Goal: Transaction & Acquisition: Purchase product/service

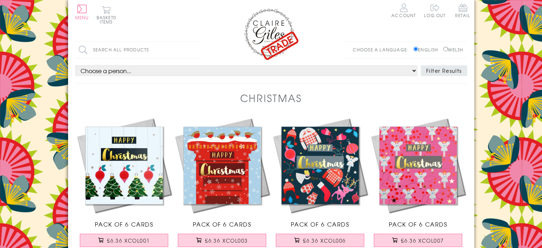
click at [445, 48] on input "Welsh" at bounding box center [445, 49] width 5 height 5
radio input "true"
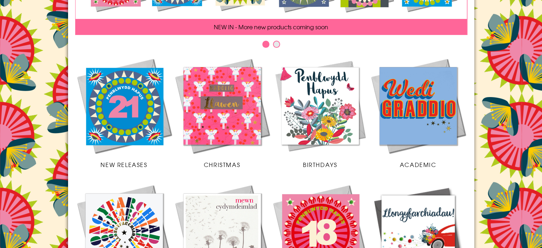
scroll to position [122, 0]
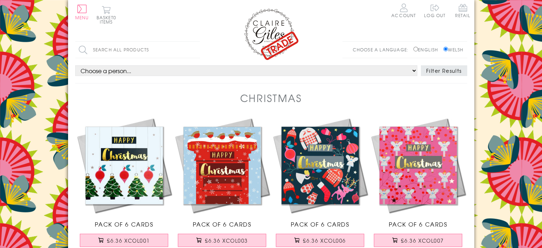
click at [443, 50] on input "Welsh" at bounding box center [445, 49] width 5 height 5
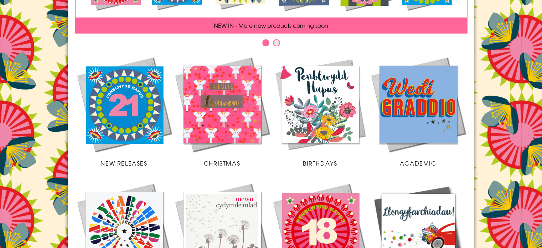
scroll to position [122, 0]
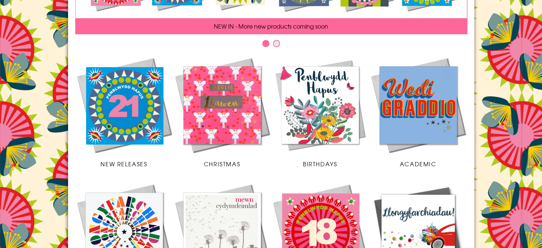
click at [221, 105] on img at bounding box center [222, 105] width 98 height 98
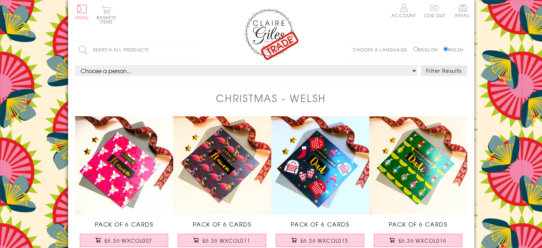
click at [418, 49] on label "English" at bounding box center [427, 49] width 28 height 6
click at [418, 49] on input "English" at bounding box center [415, 49] width 5 height 5
radio input "true"
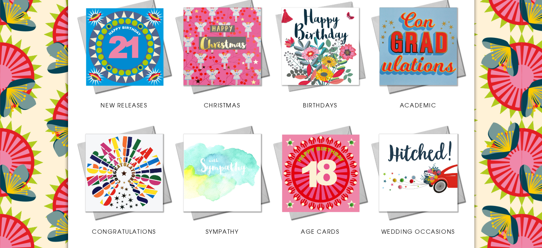
scroll to position [187, 0]
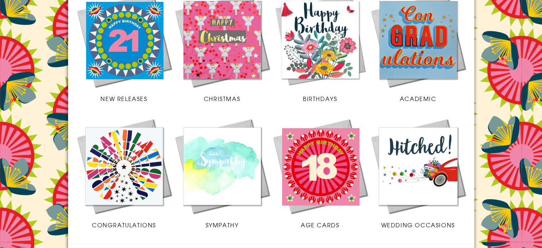
click at [229, 44] on img at bounding box center [222, 40] width 98 height 98
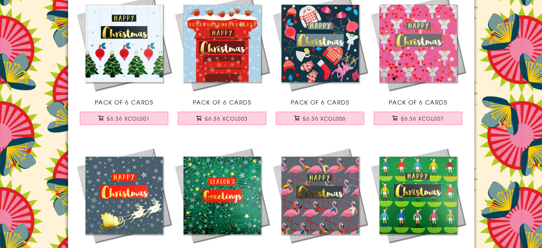
scroll to position [124, 0]
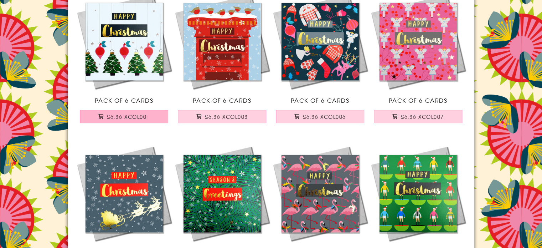
click at [138, 116] on span "£6.36 XCOL001" at bounding box center [128, 116] width 43 height 7
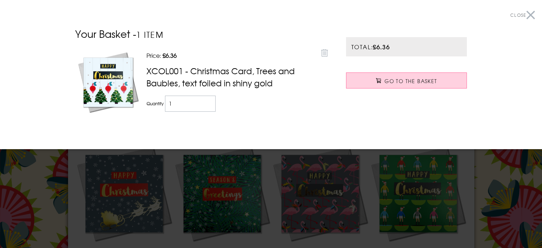
click at [190, 180] on div at bounding box center [271, 124] width 542 height 248
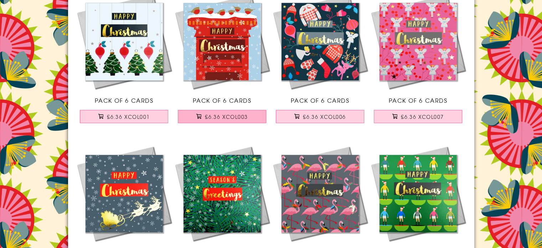
click at [226, 117] on span "£6.36 XCOL003" at bounding box center [226, 116] width 43 height 7
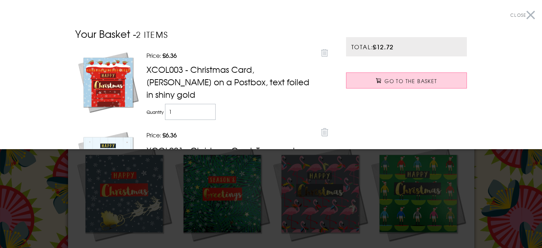
click at [467, 194] on div at bounding box center [271, 124] width 542 height 248
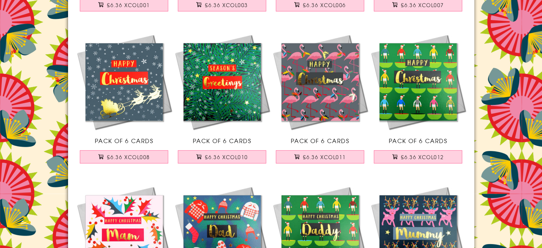
scroll to position [237, 0]
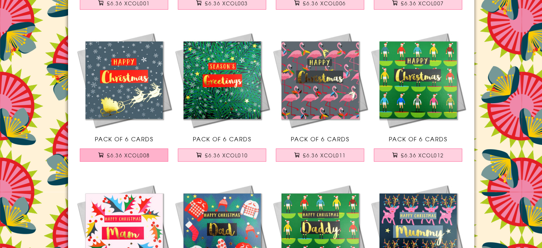
click at [125, 155] on span "£6.36 XCOL008" at bounding box center [128, 154] width 43 height 7
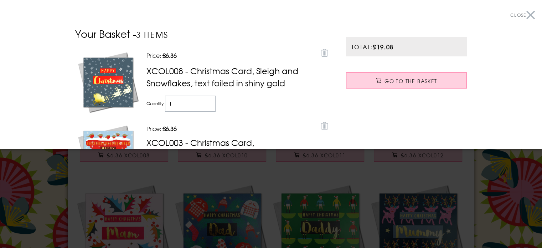
click at [209, 181] on div at bounding box center [271, 124] width 542 height 248
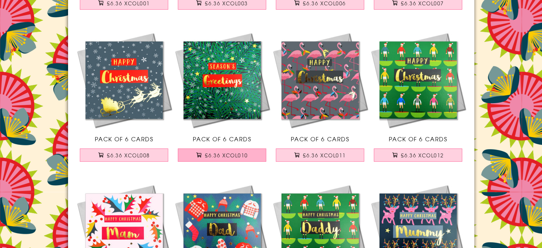
click at [226, 154] on span "£6.36 XCOL010" at bounding box center [226, 154] width 43 height 7
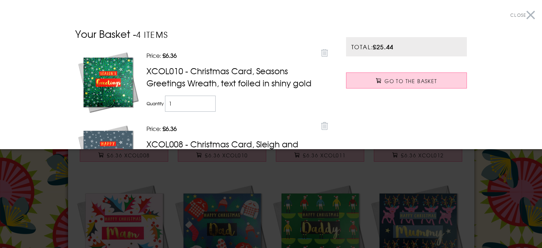
click at [399, 178] on div at bounding box center [271, 124] width 542 height 248
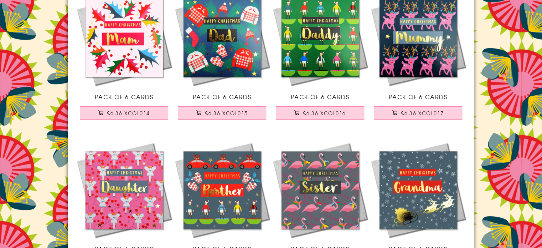
scroll to position [438, 0]
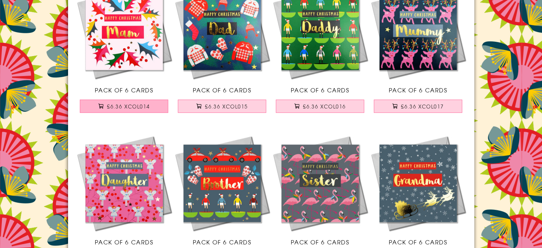
click at [136, 105] on span "£6.36 XCOL014" at bounding box center [128, 106] width 43 height 7
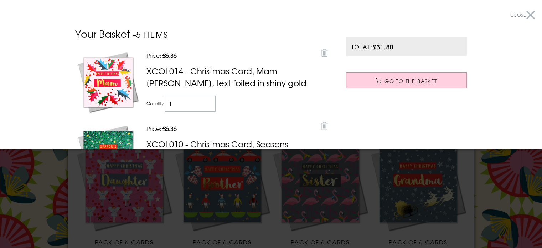
click at [203, 167] on div at bounding box center [271, 124] width 542 height 248
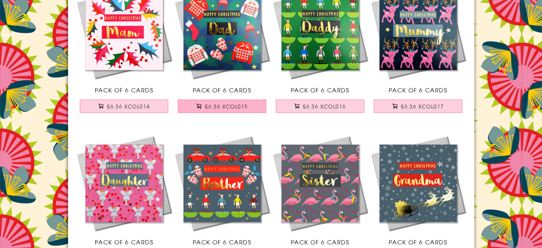
click at [226, 109] on span "£6.36 XCOL015" at bounding box center [226, 106] width 43 height 7
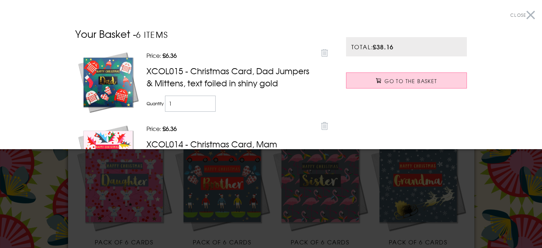
click at [327, 200] on div at bounding box center [271, 124] width 542 height 248
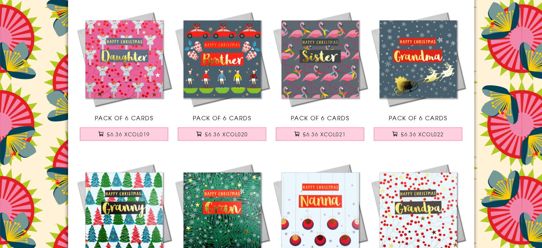
scroll to position [564, 0]
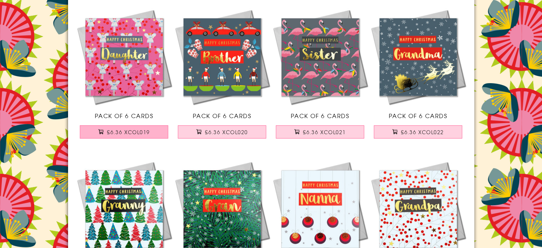
click at [138, 129] on span "£6.36 XCOL019" at bounding box center [128, 131] width 43 height 7
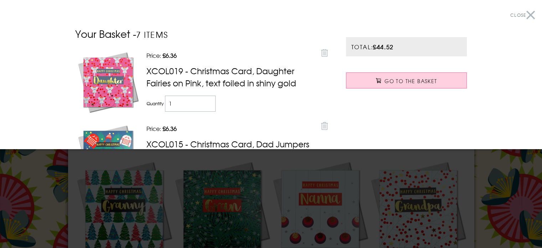
click at [182, 204] on div at bounding box center [271, 124] width 542 height 248
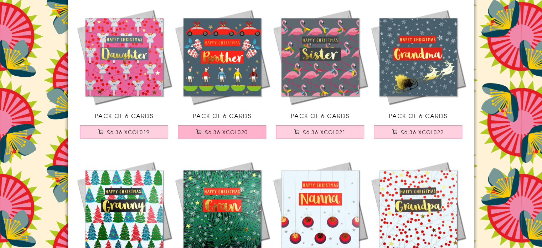
click at [231, 133] on span "£6.36 XCOL020" at bounding box center [226, 131] width 43 height 7
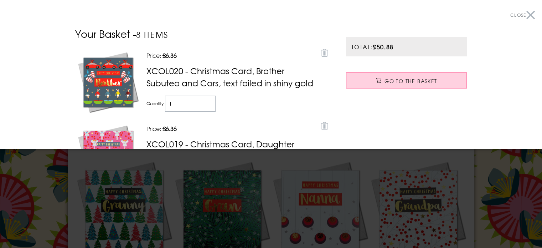
click at [228, 181] on div at bounding box center [271, 124] width 542 height 248
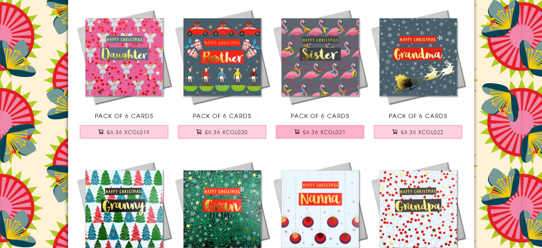
click at [312, 129] on span "£6.36 XCOL021" at bounding box center [324, 131] width 43 height 7
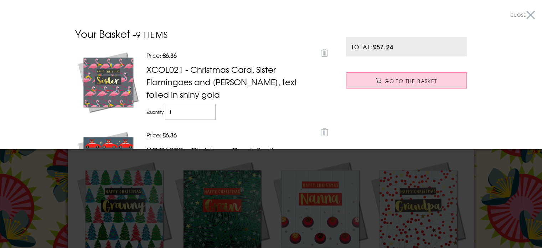
click at [312, 171] on div at bounding box center [271, 124] width 542 height 248
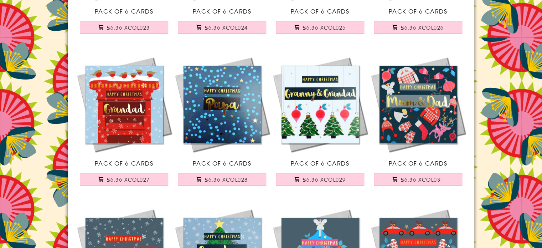
scroll to position [827, 0]
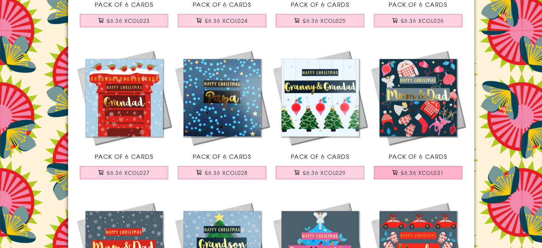
click at [413, 175] on span "£6.36 XCOL031" at bounding box center [422, 172] width 43 height 7
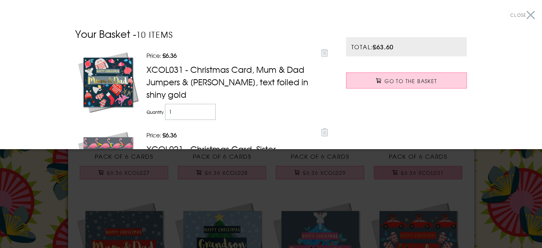
click at [413, 175] on div at bounding box center [271, 124] width 542 height 248
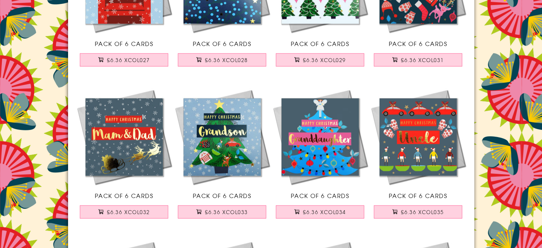
scroll to position [958, 0]
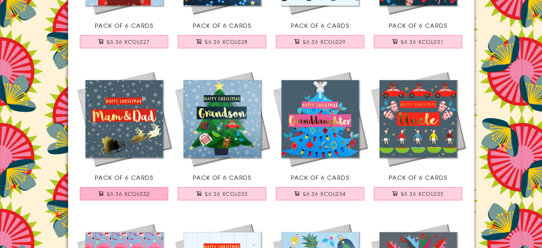
click at [129, 195] on span "£6.36 XCOL032" at bounding box center [128, 193] width 43 height 7
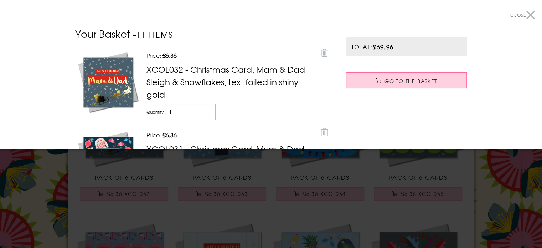
click at [167, 214] on div at bounding box center [271, 124] width 542 height 248
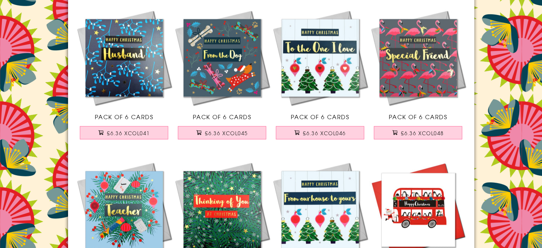
scroll to position [1331, 0]
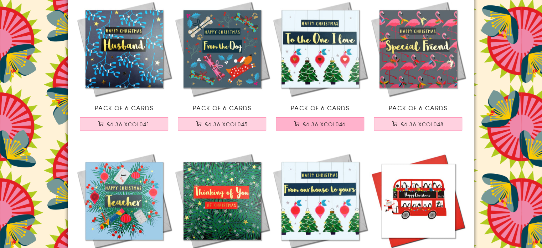
click at [328, 123] on span "£6.36 XCOL046" at bounding box center [324, 123] width 43 height 7
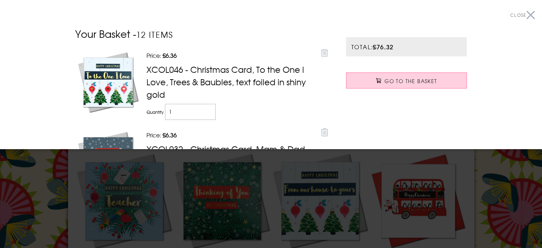
click at [358, 169] on div at bounding box center [271, 124] width 542 height 248
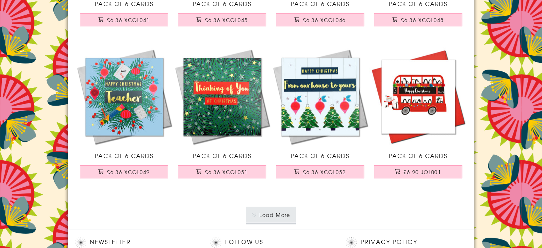
scroll to position [1462, 0]
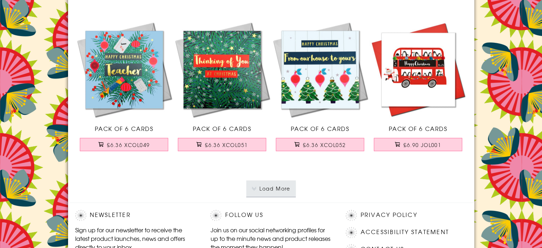
click at [269, 186] on button "Load More" at bounding box center [271, 188] width 50 height 16
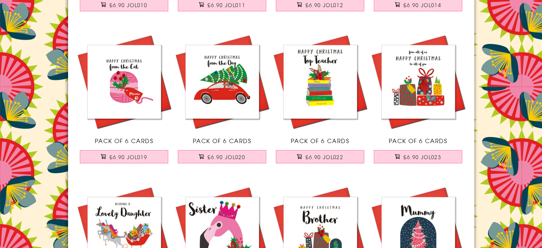
scroll to position [2060, 0]
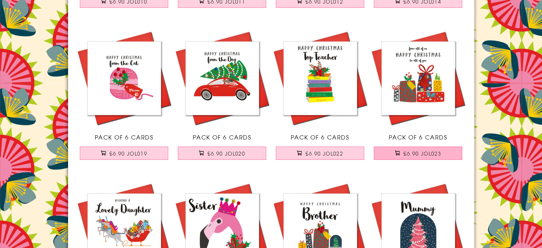
click at [433, 150] on span "£6.90 JOL023" at bounding box center [422, 153] width 38 height 7
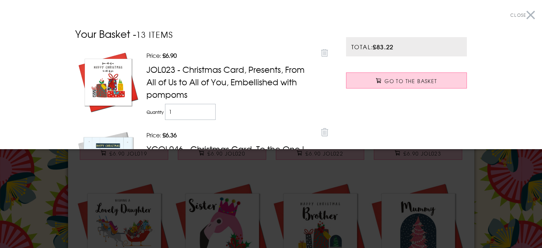
click at [505, 170] on div at bounding box center [271, 124] width 542 height 248
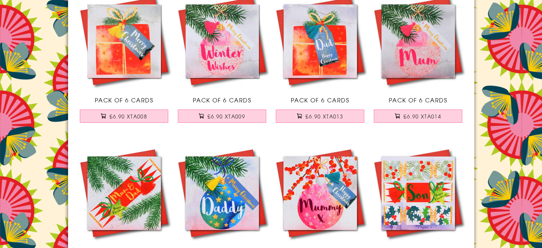
scroll to position [2709, 0]
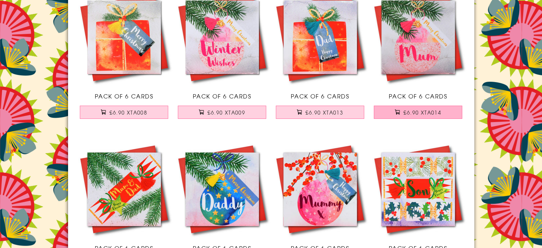
click at [427, 111] on span "£6.90 XTA014" at bounding box center [422, 112] width 38 height 7
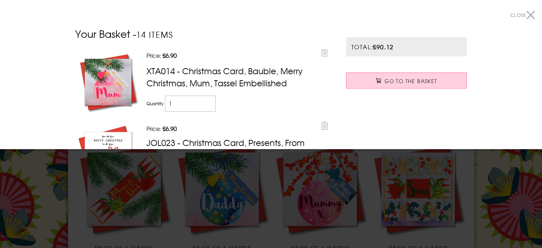
click at [501, 162] on div at bounding box center [271, 124] width 542 height 248
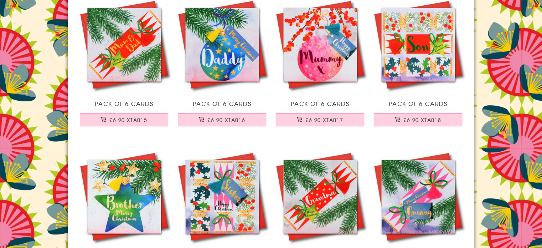
scroll to position [2857, 0]
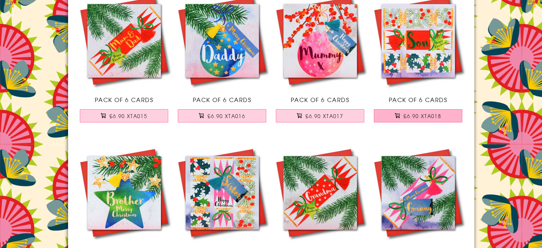
click at [430, 114] on span "£6.90 XTA018" at bounding box center [422, 115] width 38 height 7
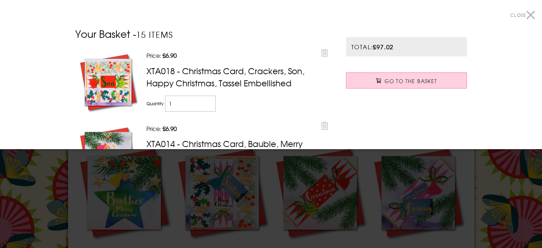
click at [492, 201] on div at bounding box center [271, 124] width 542 height 248
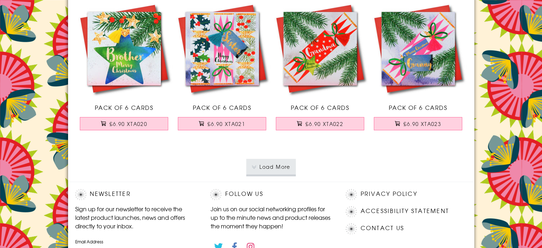
scroll to position [3005, 0]
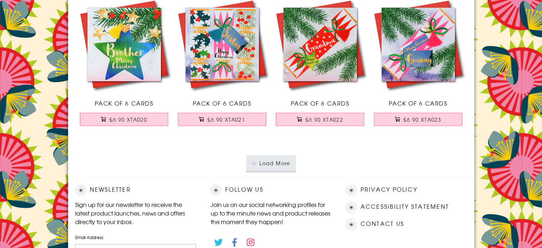
click at [263, 164] on button "Load More" at bounding box center [271, 163] width 50 height 16
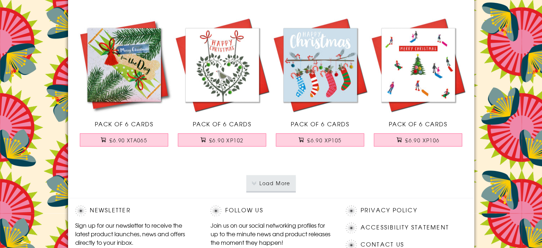
scroll to position [4509, 0]
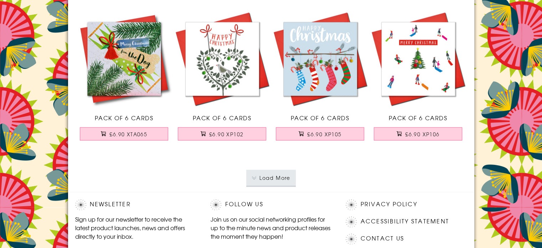
click at [279, 179] on button "Load More" at bounding box center [271, 178] width 50 height 16
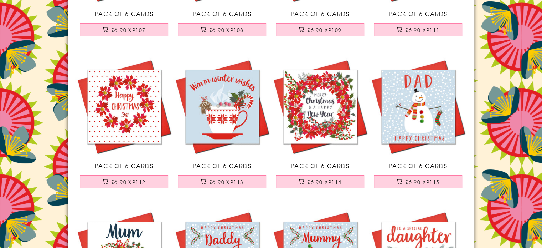
scroll to position [4772, 0]
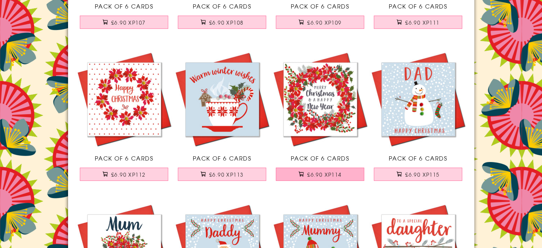
click at [320, 171] on span "£6.90 XP114" at bounding box center [324, 174] width 34 height 7
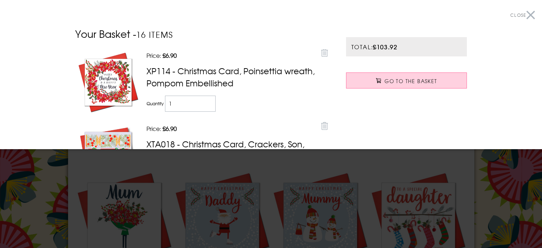
scroll to position [4811, 0]
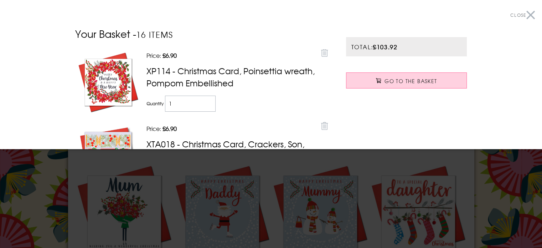
click at [487, 197] on div at bounding box center [271, 124] width 542 height 248
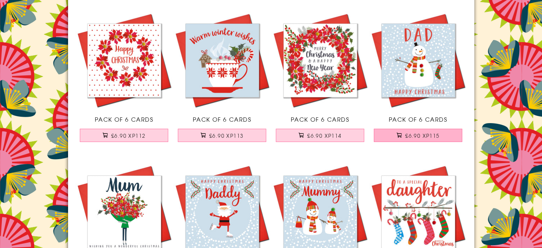
click at [421, 134] on span "£6.90 XP115" at bounding box center [422, 135] width 34 height 7
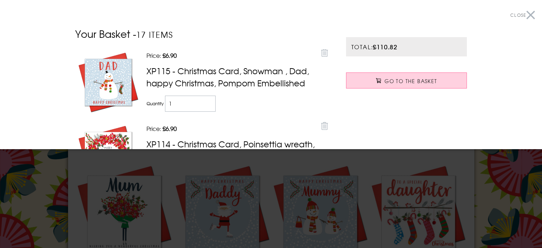
click at [507, 192] on div at bounding box center [271, 124] width 542 height 248
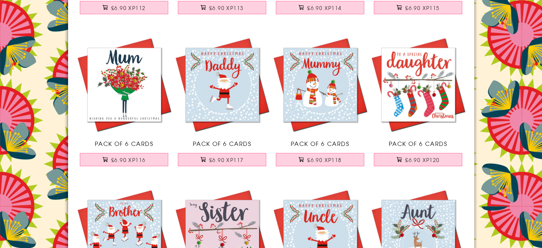
scroll to position [4961, 0]
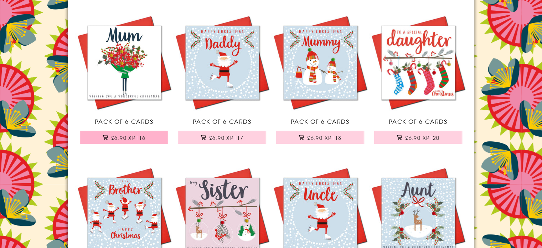
click at [126, 139] on button "£6.90 XP116" at bounding box center [124, 137] width 88 height 13
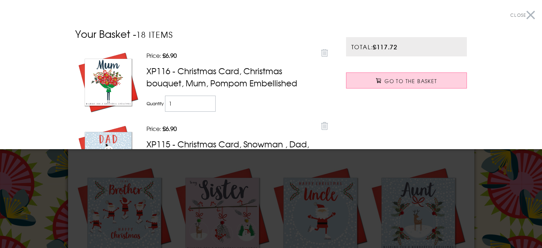
click at [331, 171] on div at bounding box center [271, 124] width 542 height 248
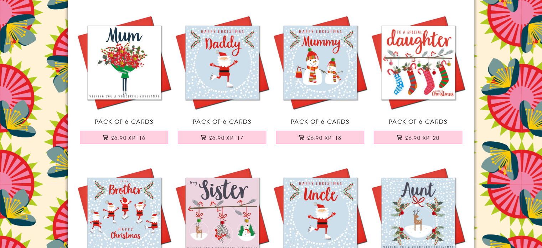
click at [439, 128] on link "Pack of 6 Cards £6.90 XP120" at bounding box center [418, 83] width 98 height 138
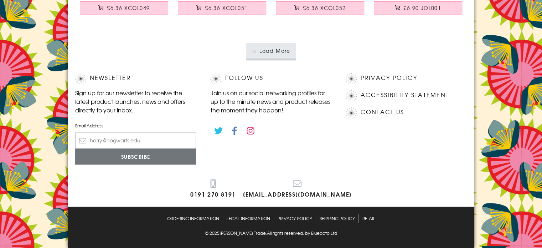
scroll to position [1197, 0]
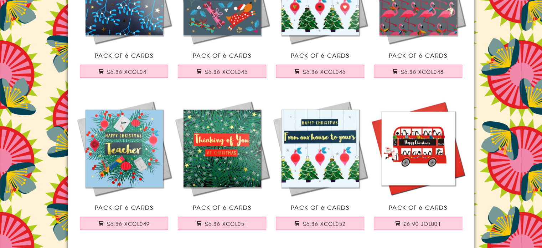
scroll to position [1597, 0]
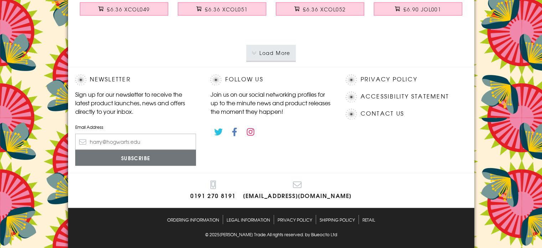
click at [278, 51] on button "Load More" at bounding box center [271, 53] width 50 height 16
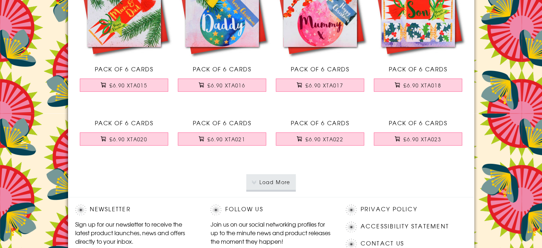
scroll to position [3115, 0]
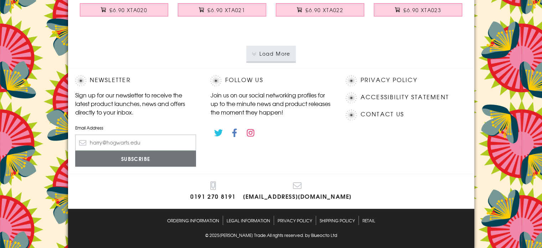
click at [275, 52] on button "Load More" at bounding box center [271, 54] width 50 height 16
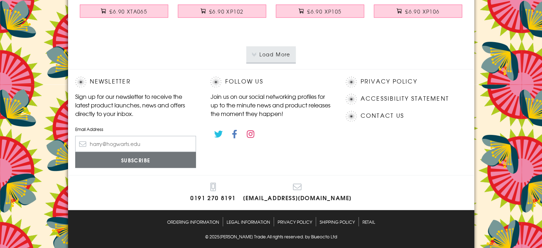
scroll to position [4632, 0]
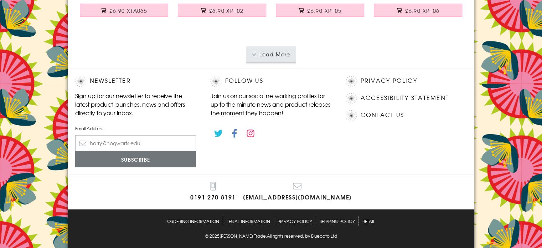
click at [276, 46] on button "Load More" at bounding box center [271, 54] width 50 height 16
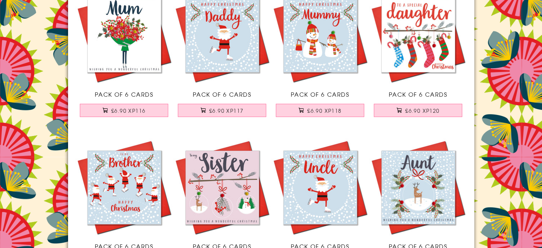
scroll to position [4973, 0]
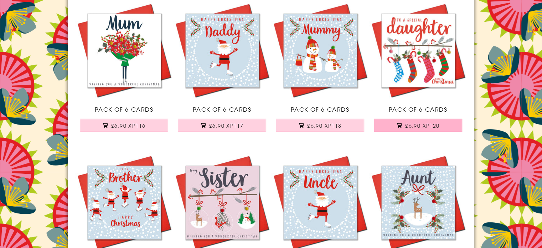
click at [434, 122] on span "£6.90 XP120" at bounding box center [422, 125] width 34 height 7
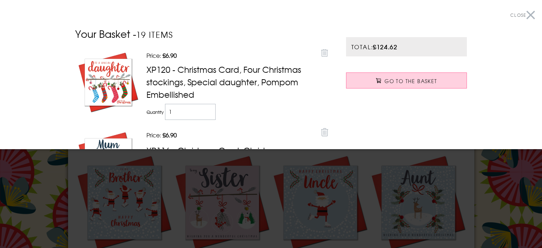
click at [427, 185] on div at bounding box center [271, 124] width 542 height 248
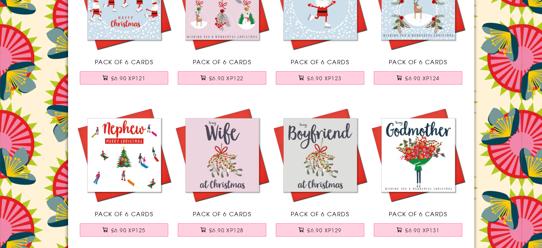
scroll to position [5172, 0]
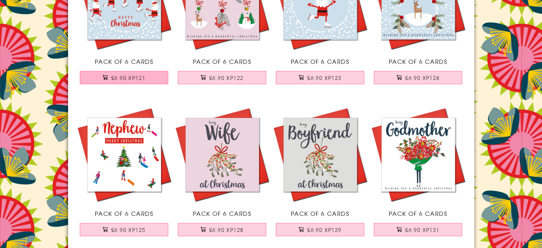
click at [131, 78] on span "£6.90 XP121" at bounding box center [128, 77] width 34 height 7
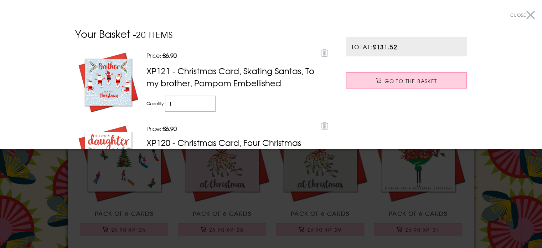
click at [184, 218] on div at bounding box center [271, 124] width 542 height 248
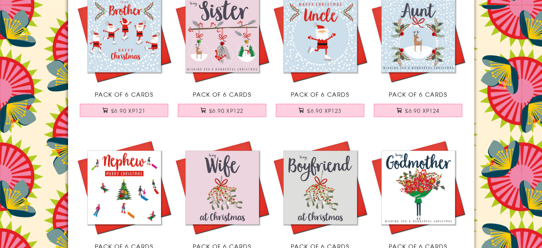
scroll to position [5115, 0]
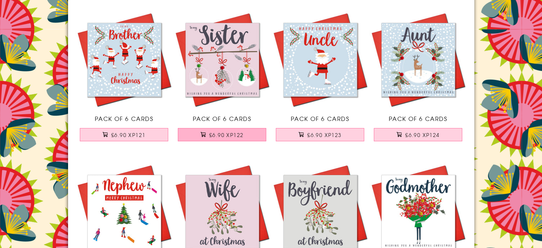
click at [233, 132] on span "£6.90 XP122" at bounding box center [226, 134] width 34 height 7
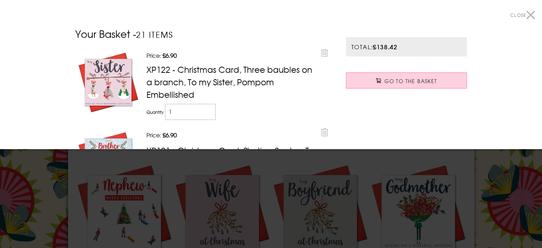
click at [249, 167] on div at bounding box center [271, 124] width 542 height 248
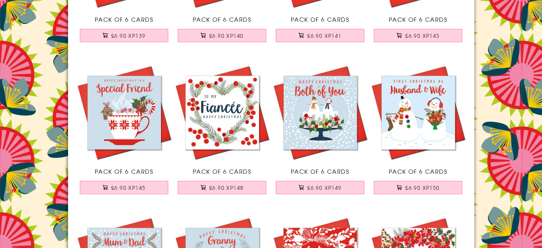
scroll to position [5671, 0]
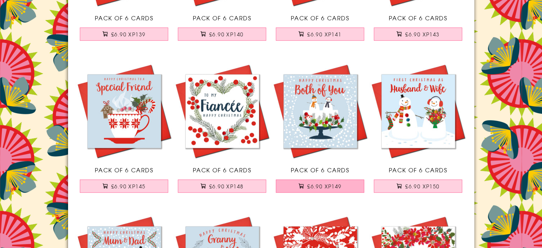
click at [324, 184] on span "£6.90 XP149" at bounding box center [324, 185] width 34 height 7
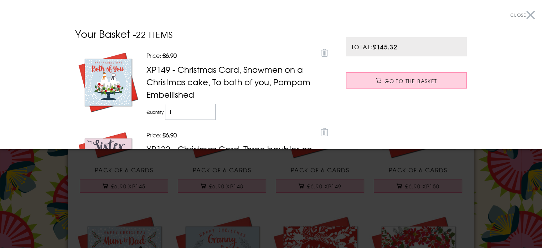
click at [309, 211] on div at bounding box center [271, 124] width 542 height 248
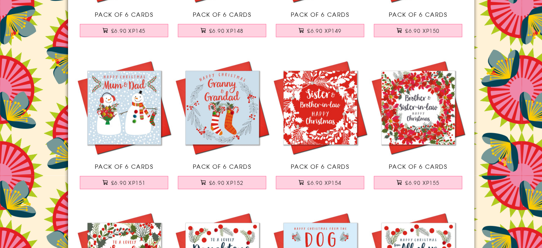
scroll to position [5828, 0]
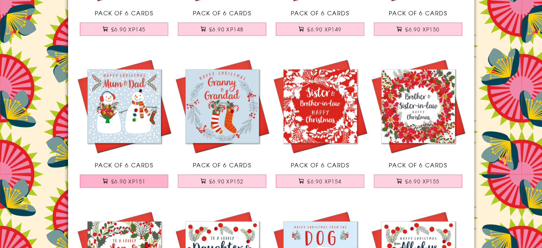
click at [126, 177] on span "£6.90 XP151" at bounding box center [128, 180] width 34 height 7
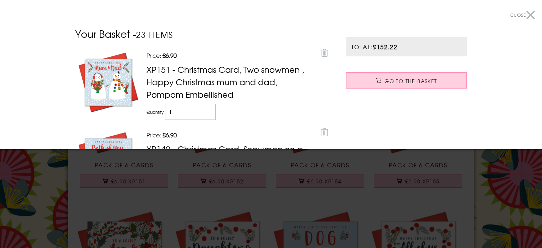
click at [191, 212] on div at bounding box center [271, 124] width 542 height 248
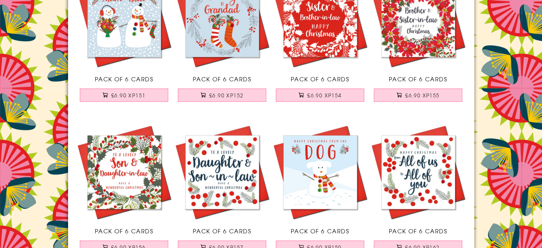
scroll to position [5928, 0]
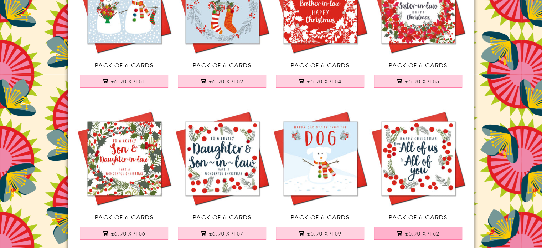
click at [434, 229] on span "£6.90 XP162" at bounding box center [422, 232] width 34 height 7
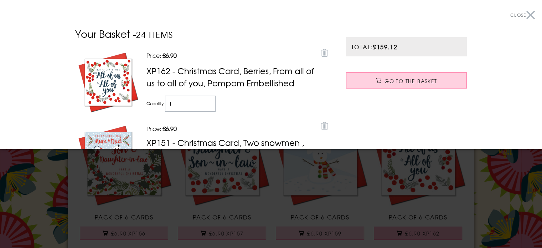
click at [434, 228] on div at bounding box center [271, 124] width 542 height 248
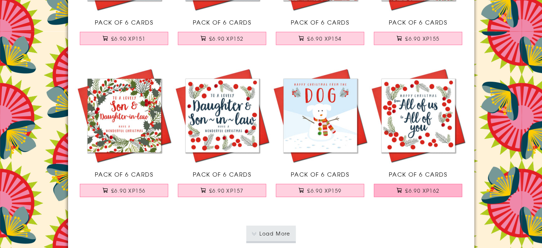
scroll to position [5985, 0]
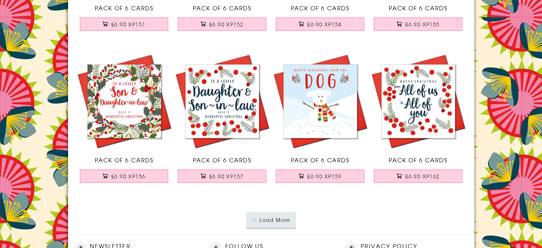
click at [265, 218] on button "Load More" at bounding box center [271, 220] width 50 height 16
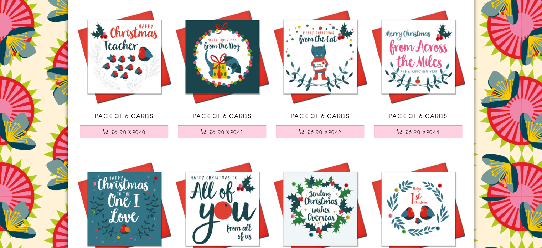
scroll to position [7154, 0]
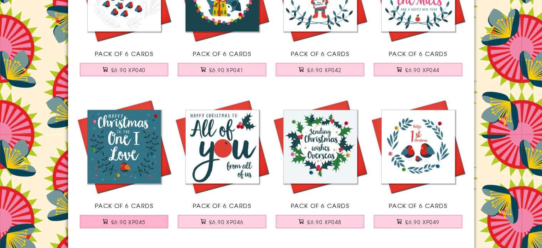
click at [127, 218] on span "£6.90 XP045" at bounding box center [128, 221] width 34 height 7
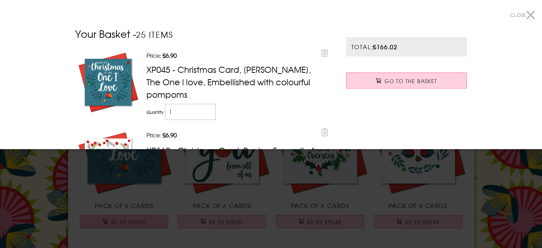
click at [127, 217] on div at bounding box center [271, 124] width 542 height 248
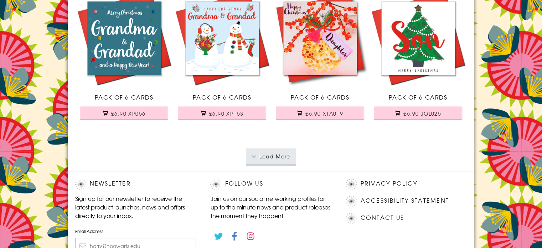
scroll to position [7567, 0]
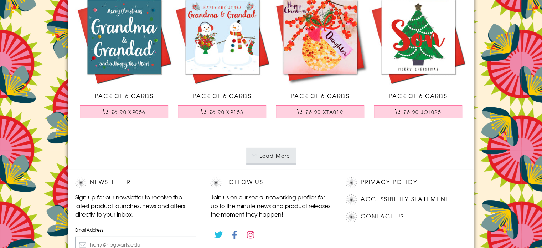
click at [263, 153] on button "Load More" at bounding box center [271, 156] width 50 height 16
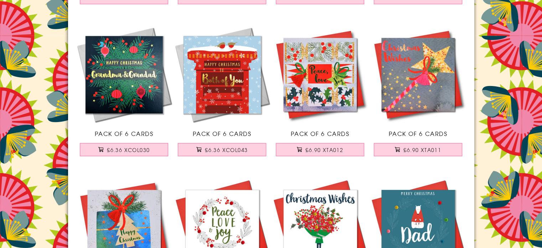
scroll to position [7695, 0]
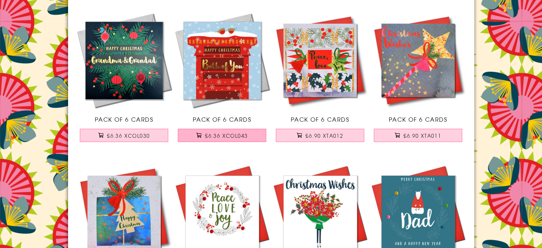
click at [228, 133] on span "£6.36 XCOL043" at bounding box center [226, 135] width 43 height 7
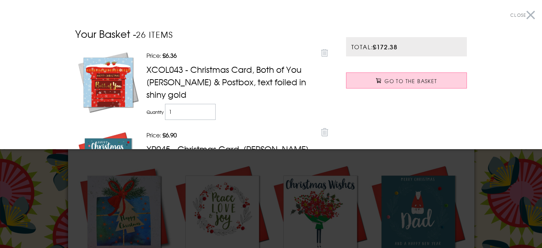
click at [273, 184] on div at bounding box center [271, 124] width 542 height 248
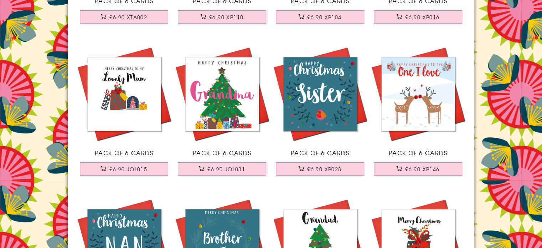
scroll to position [7966, 0]
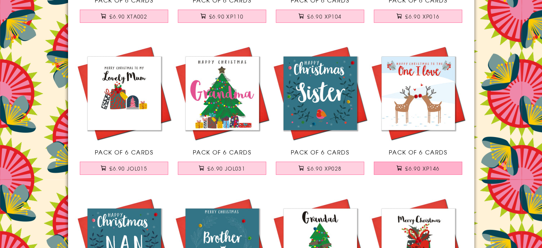
click at [422, 165] on span "£6.90 XP146" at bounding box center [422, 168] width 34 height 7
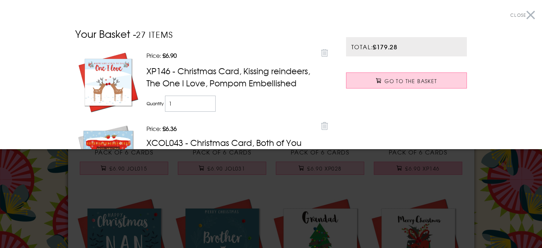
click at [422, 162] on div at bounding box center [271, 124] width 542 height 248
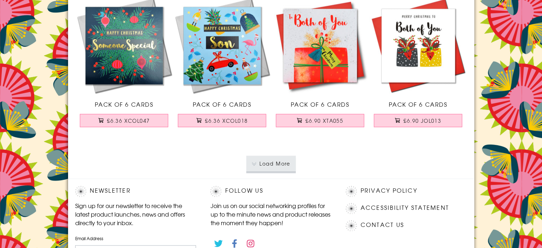
scroll to position [9078, 0]
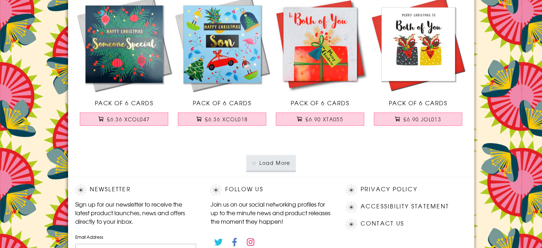
click at [275, 158] on button "Load More" at bounding box center [271, 163] width 50 height 16
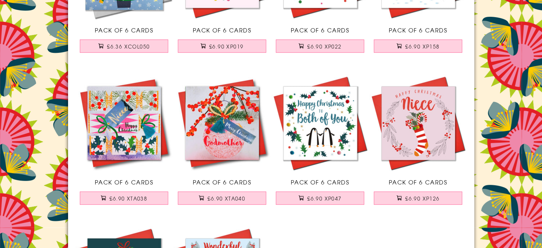
scroll to position [10076, 0]
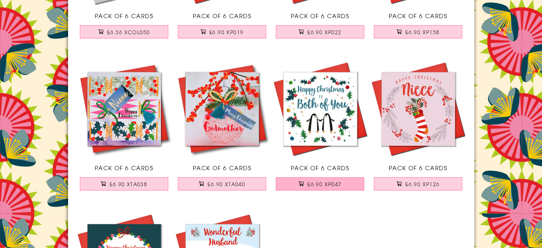
click at [323, 180] on span "£6.90 XP047" at bounding box center [324, 183] width 34 height 7
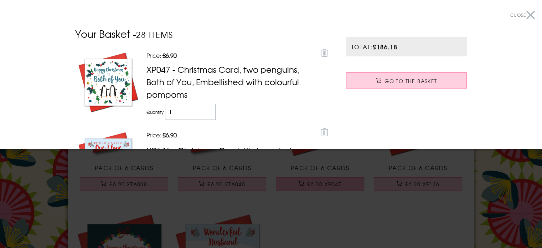
click at [323, 176] on div at bounding box center [271, 124] width 542 height 248
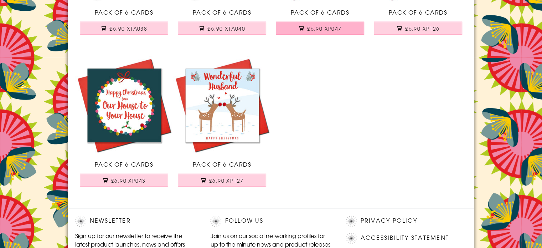
scroll to position [10233, 0]
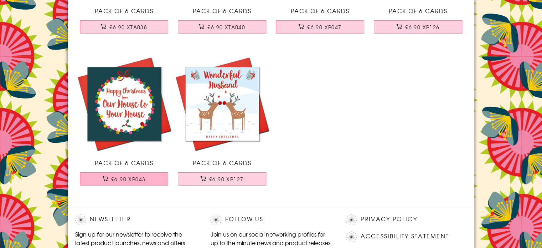
click at [126, 177] on span "£6.90 XP043" at bounding box center [128, 178] width 34 height 7
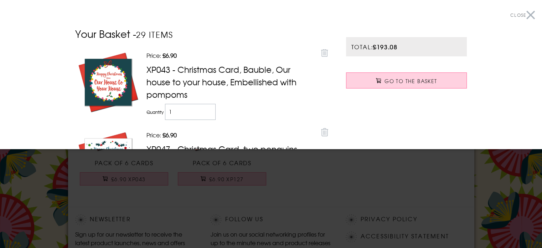
click at [352, 200] on div at bounding box center [271, 124] width 542 height 248
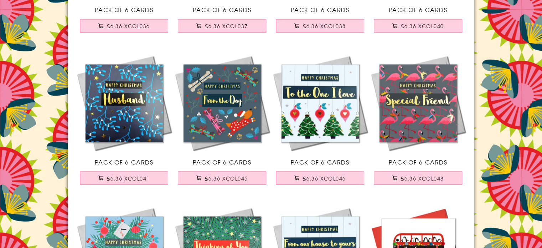
scroll to position [0, 0]
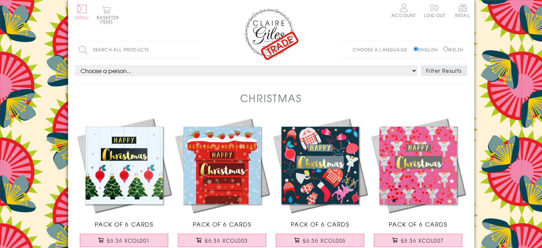
click at [79, 14] on span "Menu" at bounding box center [82, 17] width 14 height 6
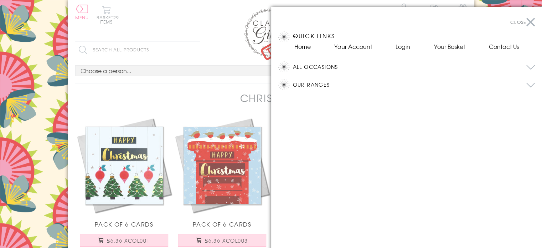
click at [329, 65] on button "All Occasions" at bounding box center [414, 66] width 242 height 11
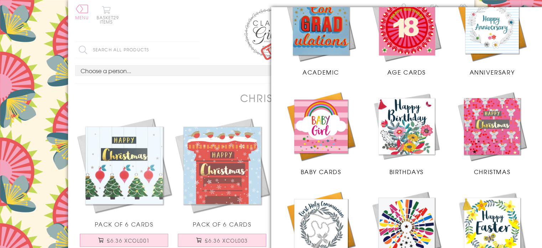
scroll to position [86, 0]
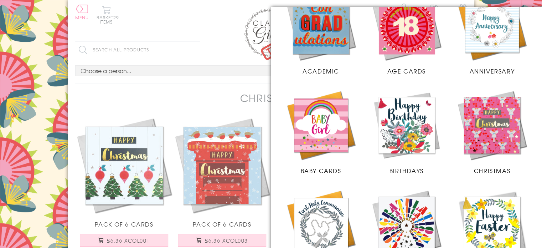
click at [407, 129] on img at bounding box center [406, 124] width 71 height 71
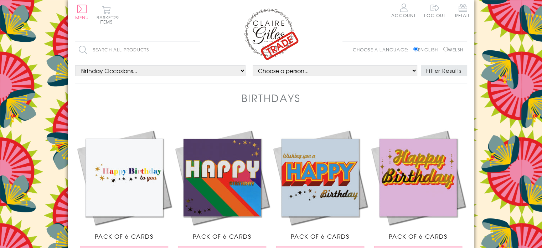
drag, startPoint x: 545, startPoint y: 30, endPoint x: 547, endPoint y: 25, distance: 4.8
click at [275, 70] on select "Choose a person... All Mum Dad Daughter Son Brother Sister Husband Wife Grandma…" at bounding box center [335, 70] width 165 height 11
select select "rel:Mum"
click at [253, 65] on select "Choose a person... All Mum Dad Daughter Son Brother Sister Husband Wife Grandma…" at bounding box center [335, 70] width 165 height 11
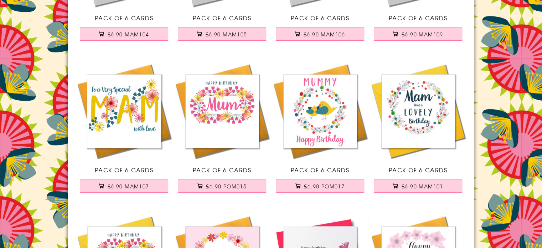
scroll to position [376, 0]
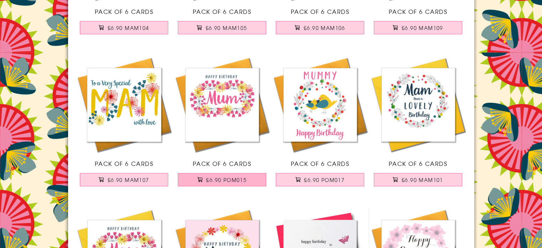
click at [221, 179] on span "£6.90 POM015" at bounding box center [226, 179] width 41 height 7
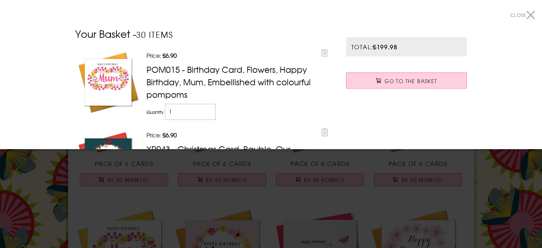
click at [470, 170] on div at bounding box center [271, 124] width 542 height 248
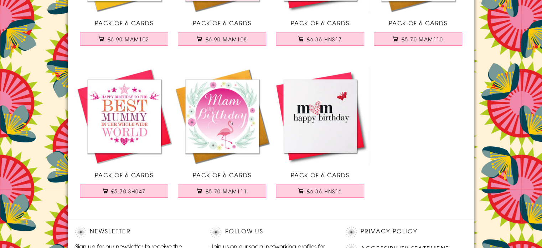
scroll to position [659, 0]
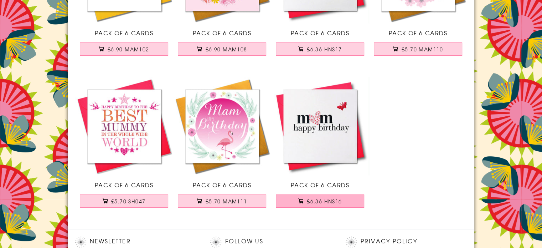
click at [316, 200] on span "£6.36 HNS16" at bounding box center [324, 200] width 35 height 7
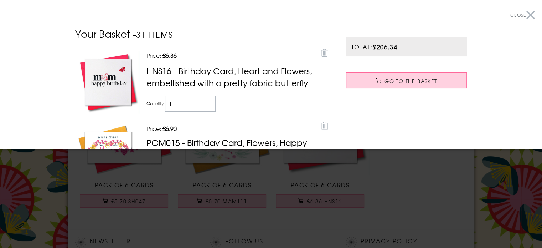
click at [406, 179] on div at bounding box center [271, 124] width 542 height 248
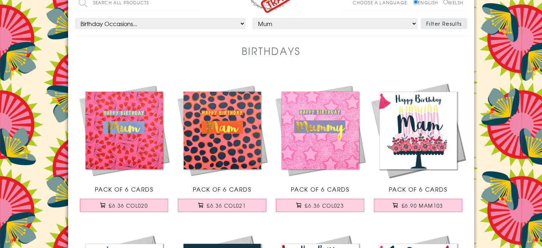
scroll to position [0, 0]
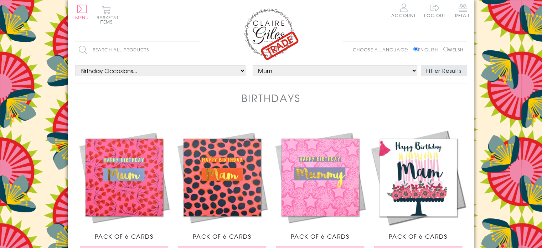
click at [265, 72] on select "Choose a person... All Mum Dad Daughter Son Brother Sister Husband Wife Grandma…" at bounding box center [335, 70] width 165 height 11
select select "rel:Dad"
click at [253, 65] on select "Choose a person... All Mum Dad Daughter Son Brother Sister Husband Wife Grandma…" at bounding box center [335, 70] width 165 height 11
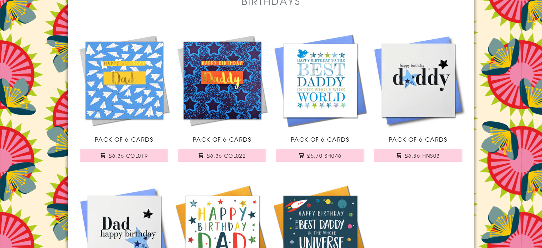
scroll to position [107, 0]
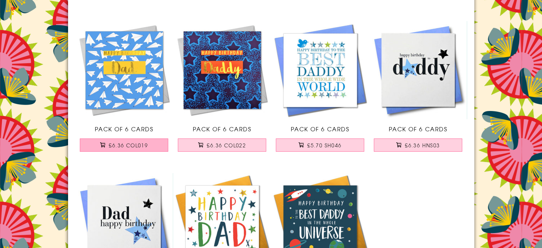
click at [143, 143] on span "£6.36 COL019" at bounding box center [128, 144] width 39 height 7
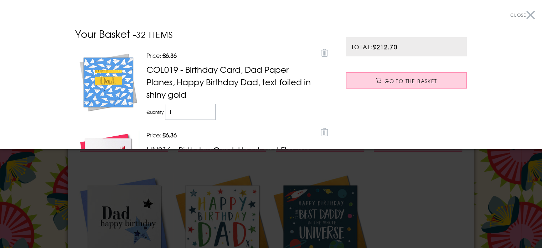
click at [181, 205] on div at bounding box center [271, 124] width 542 height 248
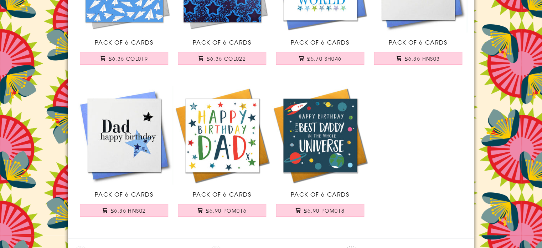
scroll to position [207, 0]
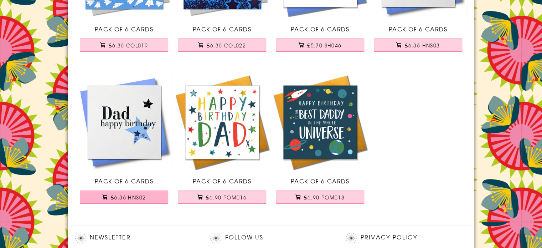
click at [141, 195] on span "£6.36 HNS02" at bounding box center [128, 197] width 35 height 7
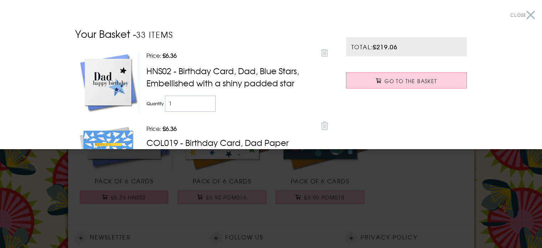
click at [141, 195] on div at bounding box center [271, 124] width 542 height 248
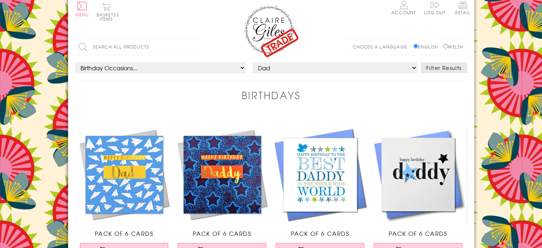
scroll to position [0, 0]
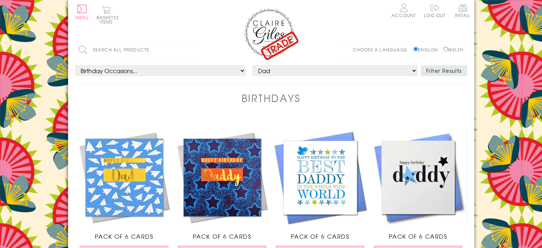
click at [261, 70] on select "Choose a person... All Mum Dad Daughter Son Brother Sister Husband Wife Grandma…" at bounding box center [335, 70] width 165 height 11
select select "rel:Daughter"
click at [253, 65] on select "Choose a person... All Mum Dad Daughter Son Brother Sister Husband Wife Grandma…" at bounding box center [335, 70] width 165 height 11
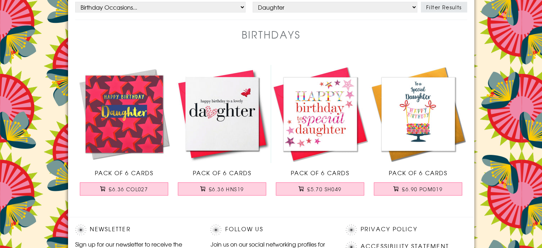
scroll to position [62, 0]
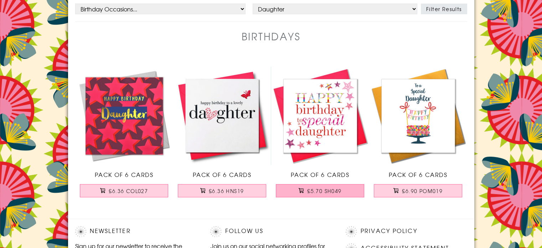
click at [328, 187] on span "£5.70 SH049" at bounding box center [324, 190] width 34 height 7
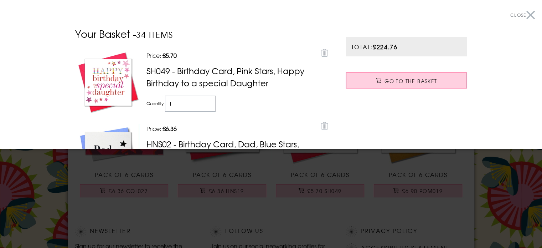
click at [229, 218] on div at bounding box center [271, 124] width 542 height 248
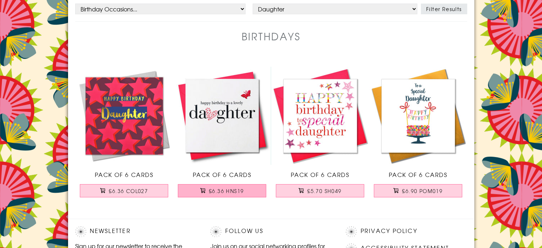
click at [226, 191] on span "£6.36 HNS19" at bounding box center [226, 190] width 35 height 7
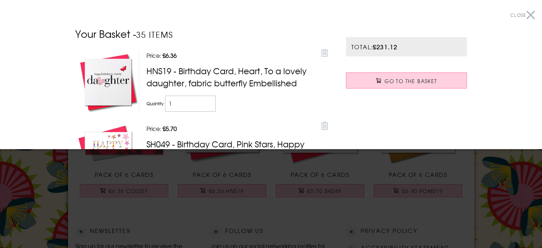
click at [281, 214] on div at bounding box center [271, 124] width 542 height 248
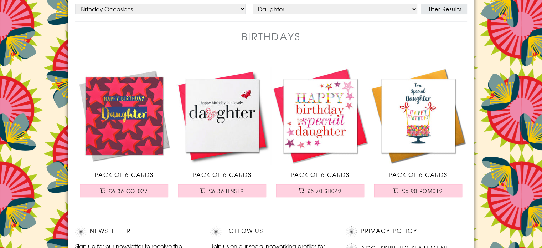
click at [274, 9] on select "Choose a person... All Mum Dad Daughter Son Brother Sister Husband Wife Grandma…" at bounding box center [335, 9] width 165 height 11
select select "rel:Son"
click at [253, 4] on select "Choose a person... All Mum Dad Daughter Son Brother Sister Husband Wife Grandma…" at bounding box center [335, 9] width 165 height 11
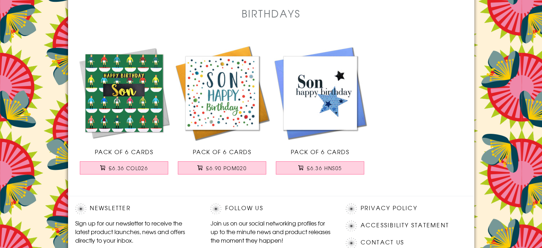
scroll to position [86, 0]
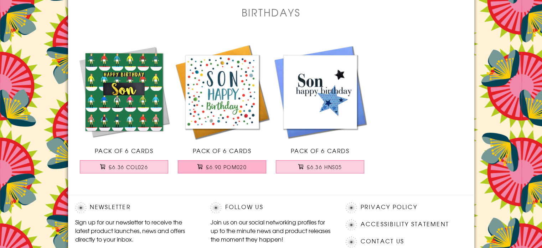
click at [228, 169] on span "£6.90 POM020" at bounding box center [226, 166] width 41 height 7
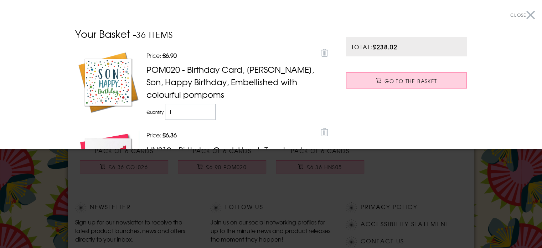
click at [244, 200] on div at bounding box center [271, 124] width 542 height 248
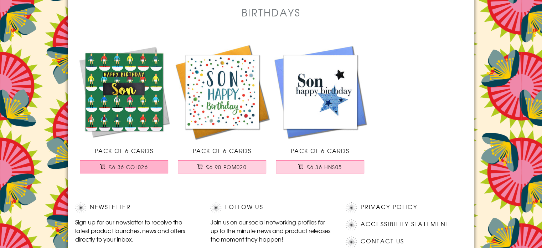
click at [156, 165] on button "£6.36 COL026" at bounding box center [124, 166] width 88 height 13
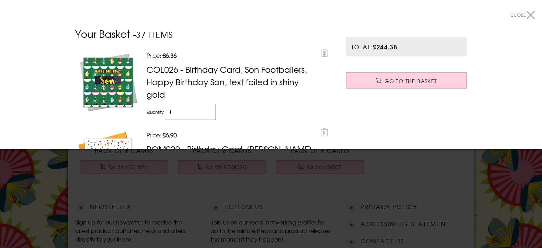
click at [209, 204] on div at bounding box center [271, 124] width 542 height 248
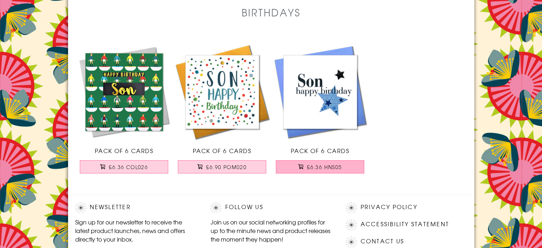
click at [320, 164] on span "£6.36 HNS05" at bounding box center [324, 166] width 35 height 7
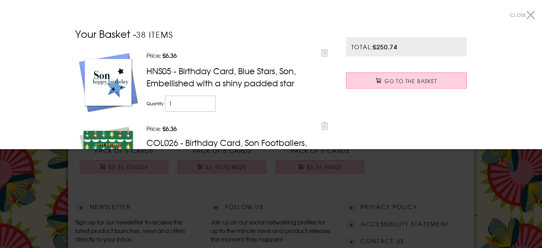
click at [346, 190] on div at bounding box center [271, 124] width 542 height 248
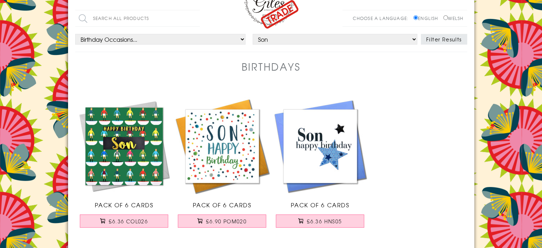
scroll to position [29, 0]
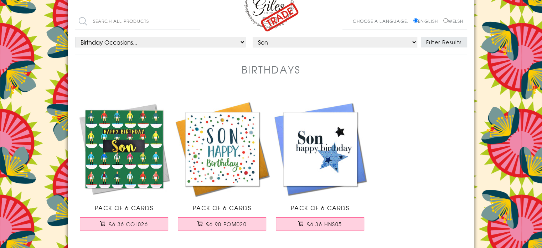
click at [263, 44] on select "Choose a person... All Mum Dad Daughter Son Brother Sister Husband Wife Grandma…" at bounding box center [335, 42] width 165 height 11
select select "rel:Brother"
click at [253, 37] on select "Choose a person... All Mum Dad Daughter Son Brother Sister Husband Wife Grandma…" at bounding box center [335, 42] width 165 height 11
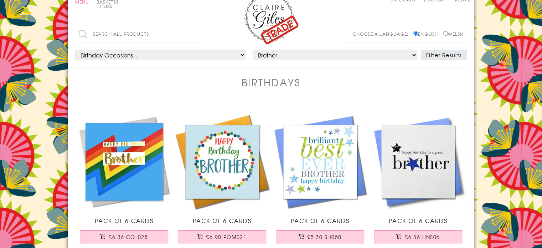
scroll to position [29, 0]
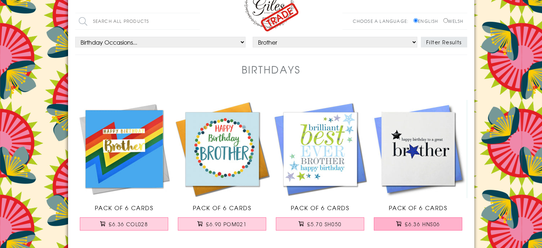
click at [406, 222] on span "£6.36 HNS06" at bounding box center [422, 223] width 35 height 7
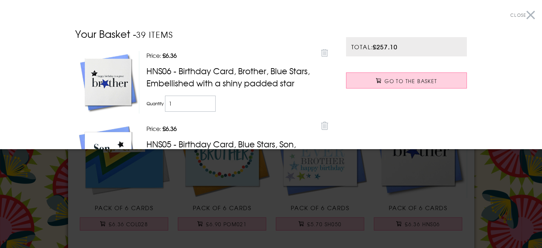
click at [361, 212] on div at bounding box center [271, 124] width 542 height 248
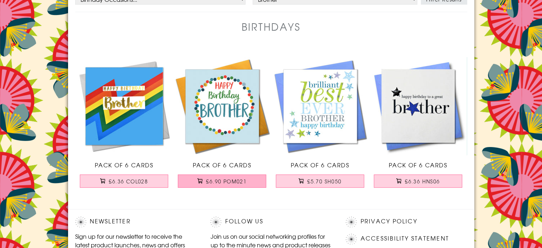
scroll to position [57, 0]
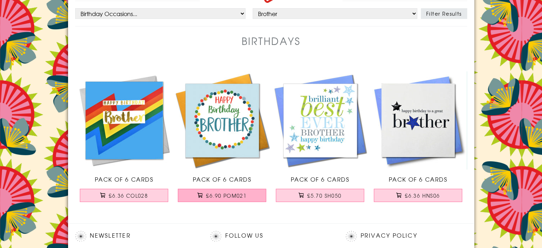
click at [229, 197] on span "£6.90 POM021" at bounding box center [226, 195] width 41 height 7
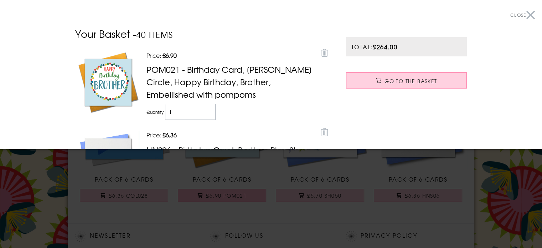
click at [229, 197] on div at bounding box center [271, 124] width 542 height 248
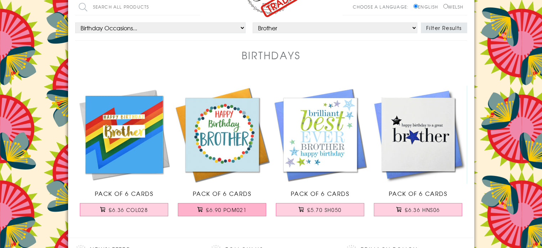
scroll to position [29, 0]
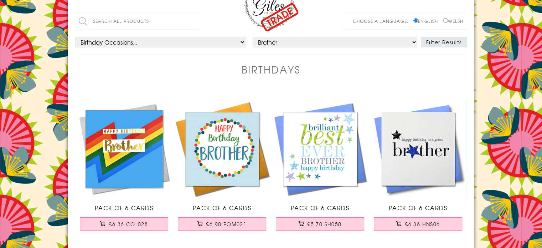
click at [273, 42] on select "Choose a person... All Mum Dad Daughter Son Brother Sister Husband Wife Grandma…" at bounding box center [335, 42] width 165 height 11
select select "rel:Sister"
click at [253, 37] on select "Choose a person... All Mum Dad Daughter Son Brother Sister Husband Wife Grandma…" at bounding box center [335, 42] width 165 height 11
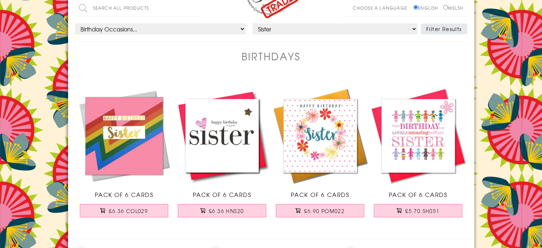
scroll to position [43, 0]
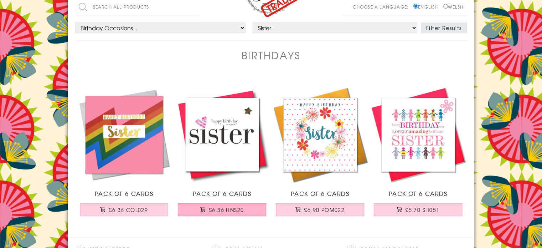
click at [225, 208] on span "£6.36 HNS20" at bounding box center [226, 209] width 35 height 7
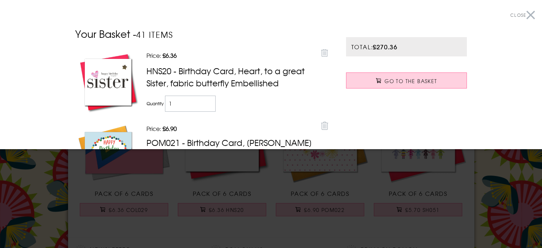
click at [283, 227] on div at bounding box center [271, 124] width 542 height 248
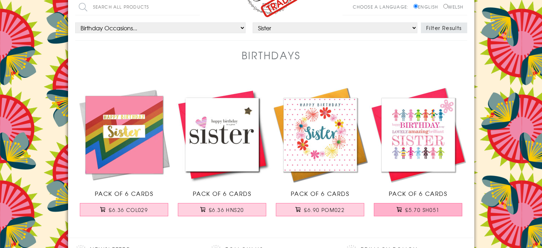
click at [414, 209] on span "£5.70 SH051" at bounding box center [422, 209] width 34 height 7
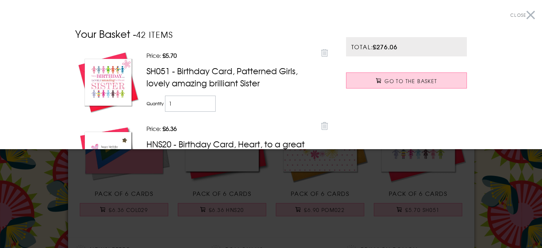
click at [329, 181] on div at bounding box center [271, 124] width 542 height 248
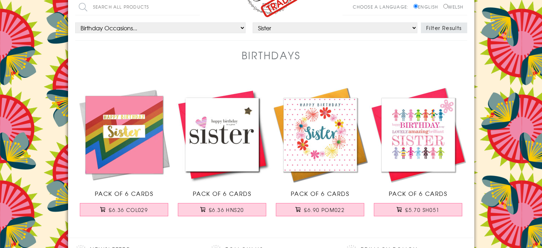
click at [269, 30] on select "Choose a person... All Mum Dad Daughter Son Brother Sister Husband Wife Grandma…" at bounding box center [335, 27] width 165 height 11
select select "rel:Husband"
click at [253, 22] on select "Choose a person... All Mum Dad Daughter Son Brother Sister Husband Wife Grandma…" at bounding box center [335, 27] width 165 height 11
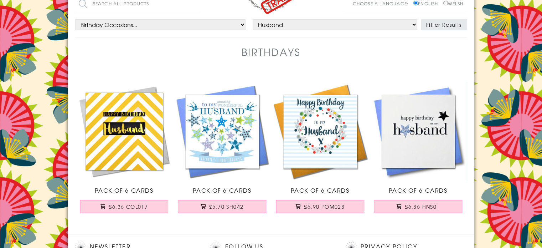
scroll to position [57, 0]
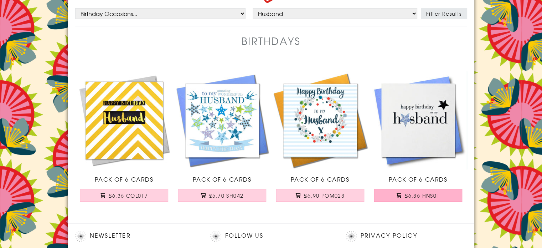
click at [411, 194] on span "£6.36 HNS01" at bounding box center [422, 195] width 35 height 7
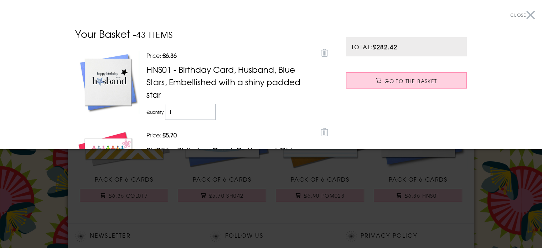
click at [324, 211] on div at bounding box center [271, 124] width 542 height 248
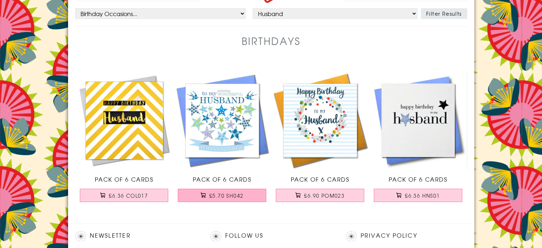
click at [225, 193] on span "£5.70 SH042" at bounding box center [226, 195] width 34 height 7
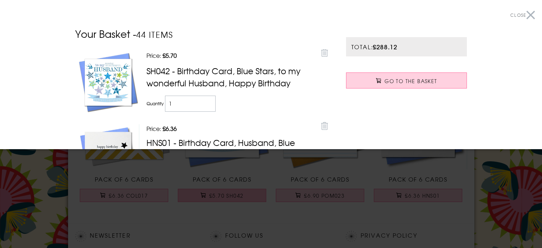
click at [225, 193] on div at bounding box center [271, 124] width 542 height 248
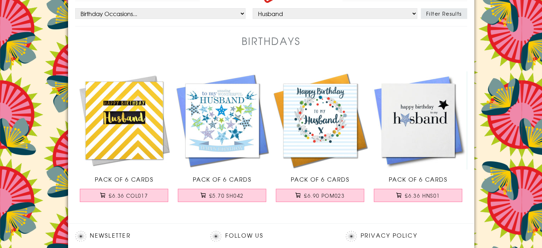
click at [293, 15] on select "Choose a person... All Mum Dad Daughter Son Brother Sister Husband Wife Grandma…" at bounding box center [335, 13] width 165 height 11
select select "rel:Wife"
click at [253, 8] on select "Choose a person... All Mum Dad Daughter Son Brother Sister Husband Wife Grandma…" at bounding box center [335, 13] width 165 height 11
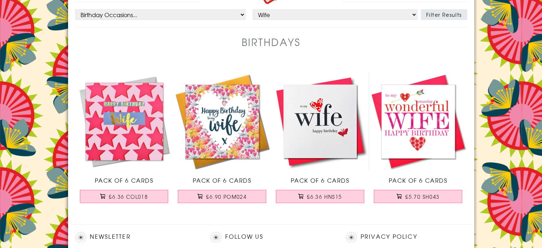
scroll to position [57, 0]
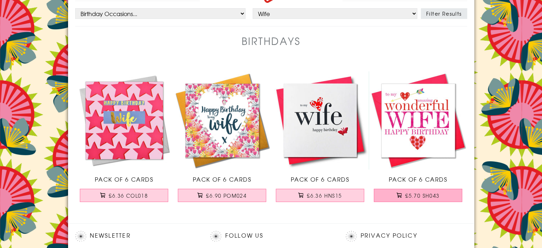
click at [413, 195] on span "£5.70 SH043" at bounding box center [422, 195] width 34 height 7
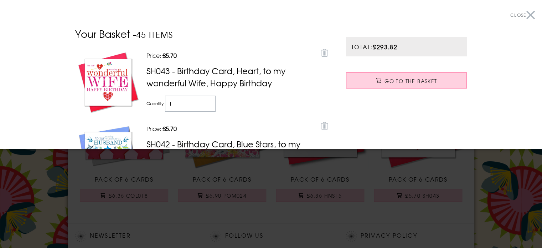
click at [320, 216] on div at bounding box center [271, 124] width 542 height 248
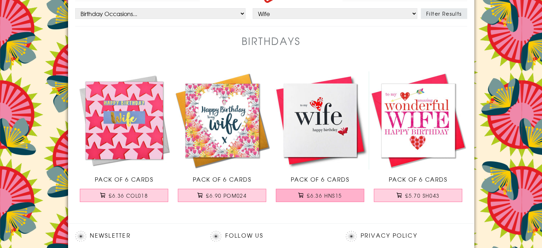
click at [317, 192] on span "£6.36 HNS15" at bounding box center [324, 195] width 35 height 7
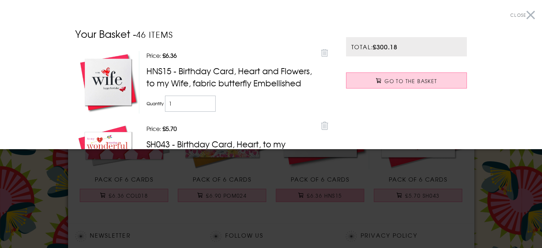
click at [317, 192] on div at bounding box center [271, 124] width 542 height 248
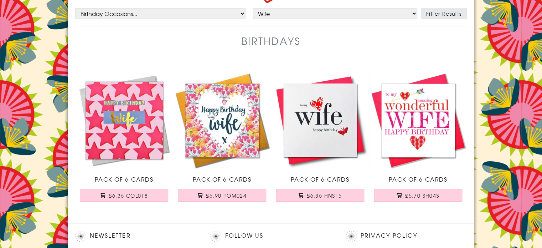
click at [281, 14] on select "Choose a person... All Mum Dad Daughter Son Brother Sister Husband Wife Grandma…" at bounding box center [335, 13] width 165 height 11
select select "rel:One_I_Love"
click at [253, 8] on select "Choose a person... All Mum Dad Daughter Son Brother Sister Husband Wife Grandma…" at bounding box center [335, 13] width 165 height 11
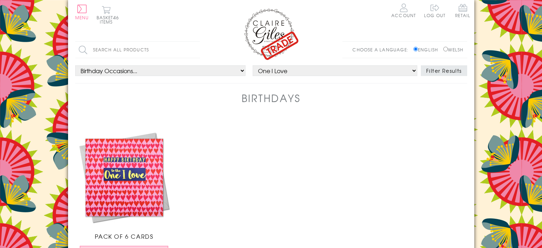
select select "rel:One_I_Love"
click at [275, 70] on select "Choose a person... All Mum Dad Daughter Son Brother Sister Husband Wife Grandma…" at bounding box center [335, 70] width 165 height 11
click at [76, 12] on button "Menu" at bounding box center [82, 12] width 14 height 15
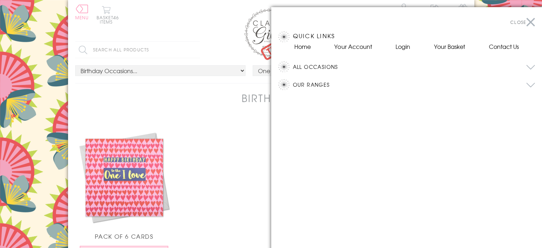
click at [319, 69] on button "All Occasions" at bounding box center [414, 66] width 242 height 11
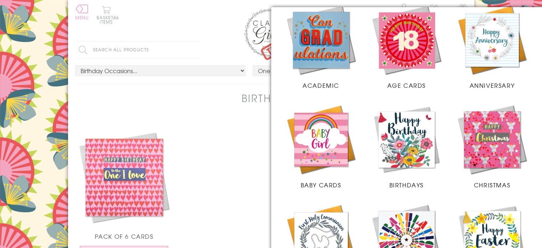
scroll to position [68, 0]
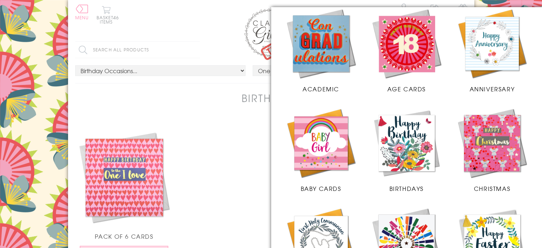
click at [478, 52] on img at bounding box center [491, 43] width 71 height 71
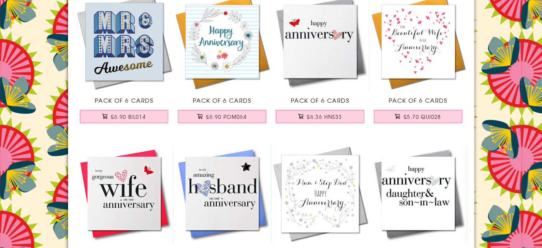
scroll to position [100, 0]
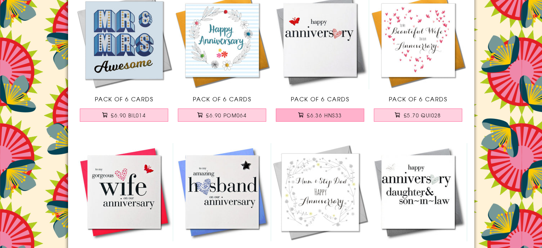
click at [316, 115] on span "£6.36 HNS33" at bounding box center [324, 115] width 35 height 7
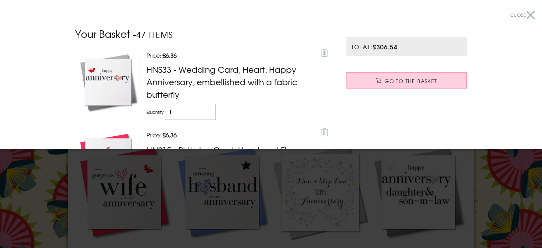
click at [331, 186] on div at bounding box center [271, 124] width 542 height 248
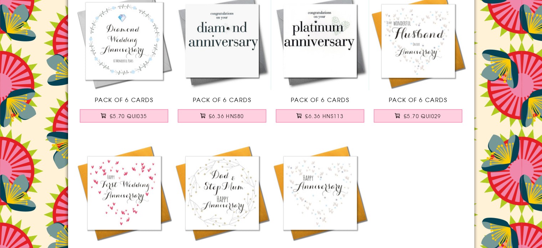
scroll to position [898, 0]
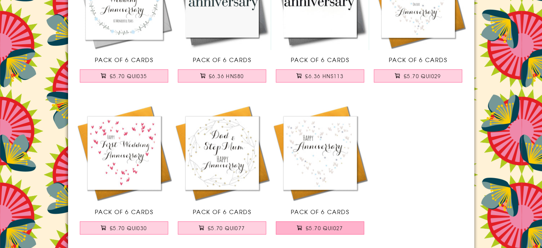
click at [321, 227] on span "£5.70 QUI027" at bounding box center [324, 227] width 37 height 7
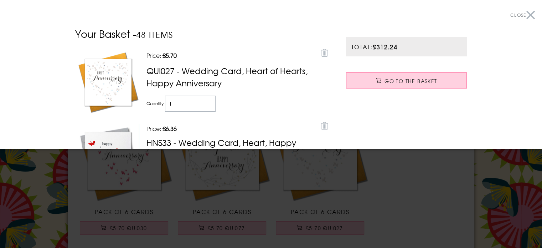
click at [410, 191] on div at bounding box center [271, 124] width 542 height 248
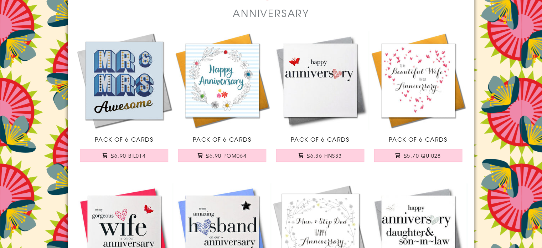
scroll to position [0, 0]
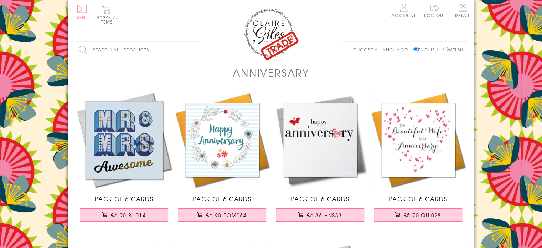
click at [82, 17] on span "Menu" at bounding box center [82, 17] width 14 height 6
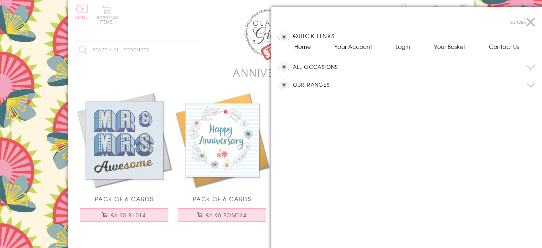
click at [318, 66] on button "All Occasions" at bounding box center [414, 66] width 242 height 11
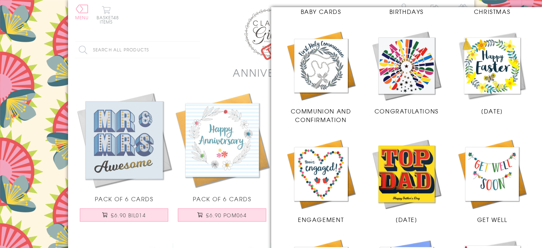
scroll to position [246, 0]
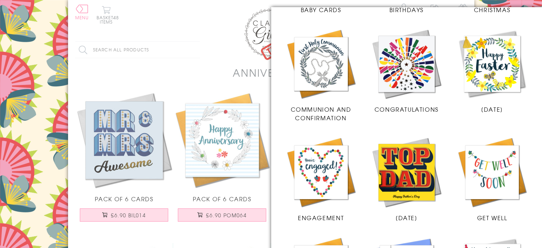
click at [416, 60] on img at bounding box center [406, 63] width 71 height 71
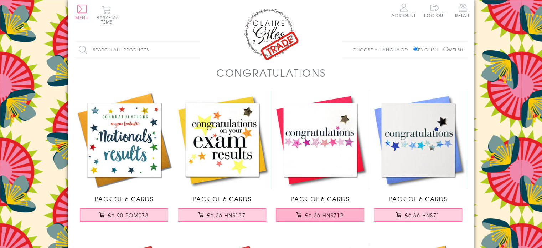
click at [344, 216] on button "£6.36 HNS71P" at bounding box center [320, 214] width 88 height 13
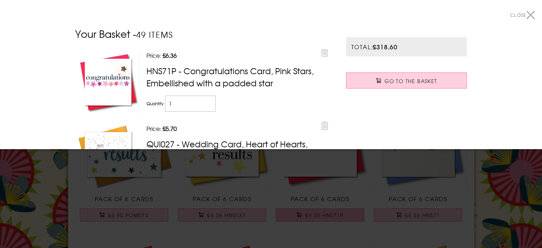
click at [344, 216] on div at bounding box center [271, 124] width 542 height 248
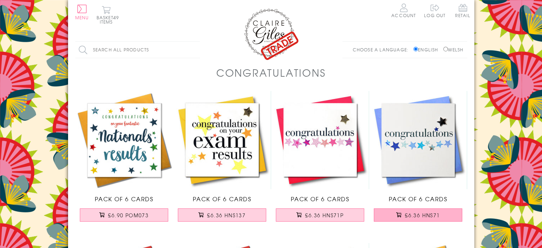
click at [412, 216] on span "£6.36 HNS71" at bounding box center [422, 214] width 35 height 7
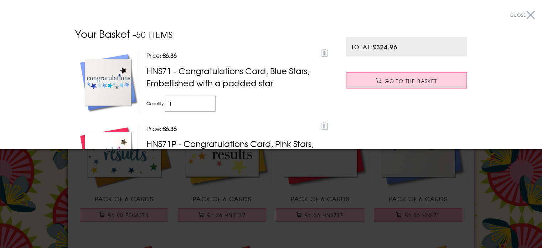
click at [412, 216] on div at bounding box center [271, 124] width 542 height 248
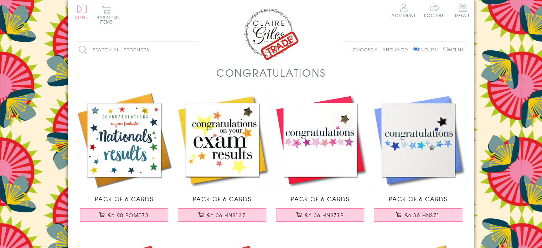
click at [80, 9] on button "Menu" at bounding box center [82, 12] width 14 height 15
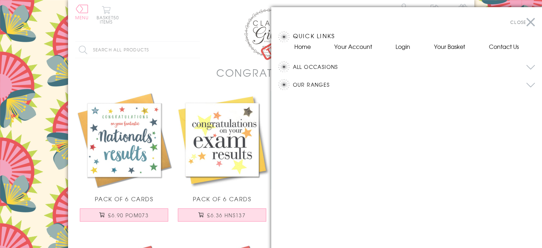
click at [329, 67] on button "All Occasions" at bounding box center [414, 66] width 242 height 11
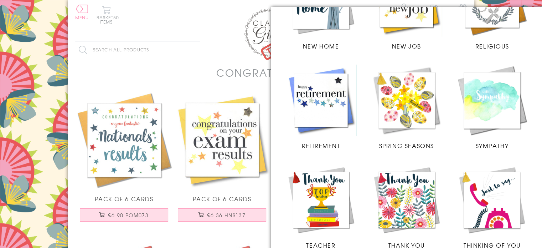
scroll to position [707, 0]
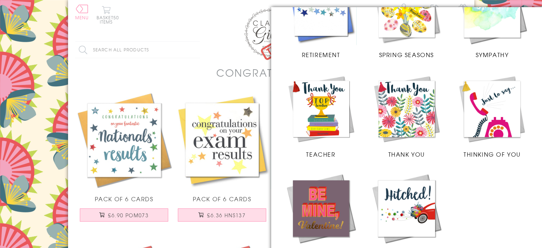
click at [403, 99] on img at bounding box center [406, 108] width 71 height 71
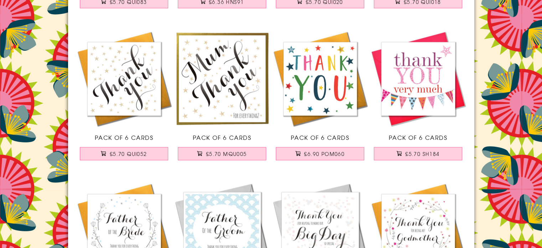
scroll to position [670, 0]
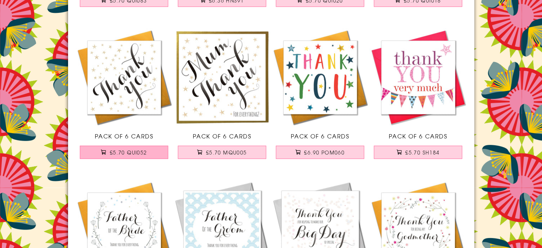
click at [121, 151] on span "£5.70 QUI052" at bounding box center [128, 152] width 37 height 7
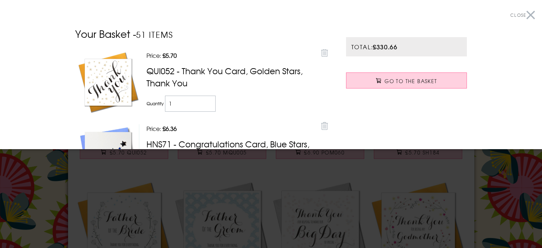
click at [176, 181] on div at bounding box center [271, 124] width 542 height 248
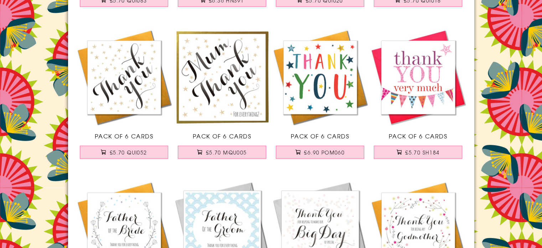
scroll to position [0, 0]
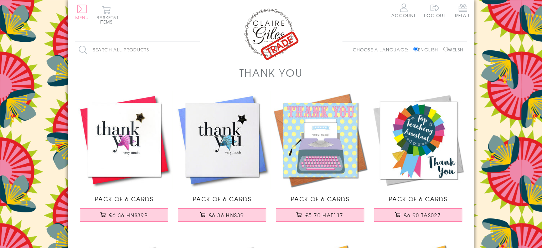
click at [83, 12] on button "Menu" at bounding box center [82, 12] width 14 height 15
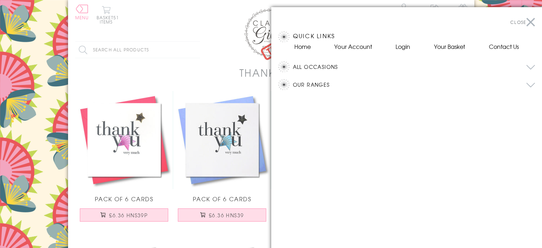
click at [326, 65] on button "All Occasions" at bounding box center [414, 66] width 242 height 11
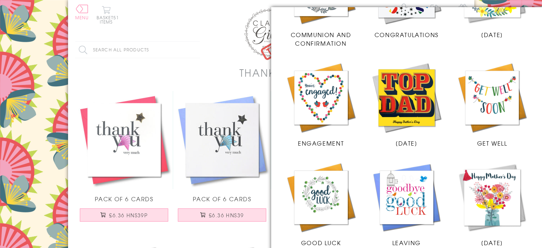
scroll to position [318, 0]
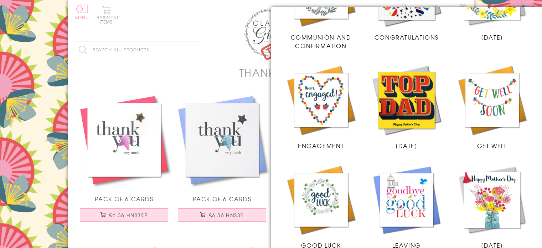
click at [328, 181] on img at bounding box center [320, 199] width 71 height 71
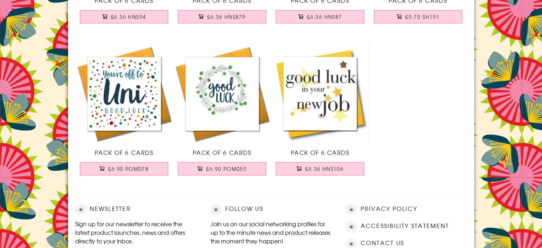
scroll to position [1110, 0]
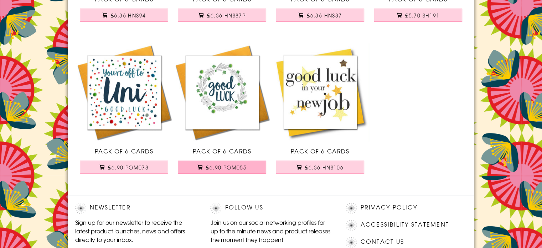
click at [232, 161] on button "£6.90 POM055" at bounding box center [222, 166] width 88 height 13
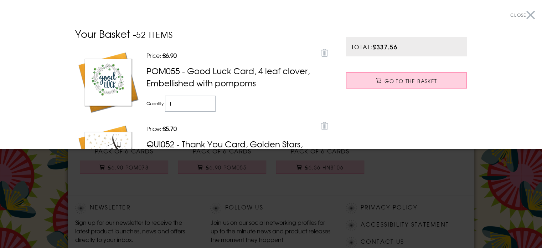
click at [285, 185] on div at bounding box center [271, 124] width 542 height 248
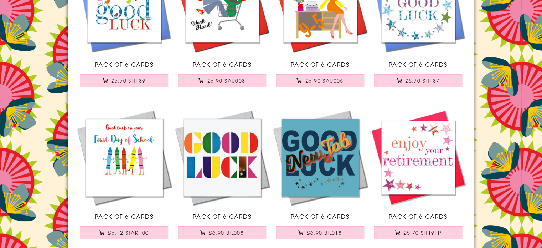
scroll to position [586, 0]
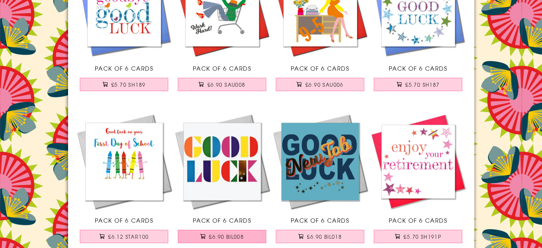
click at [224, 235] on span "£6.90 BIL008" at bounding box center [226, 236] width 35 height 7
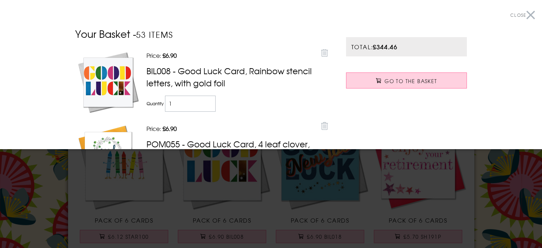
click at [271, 212] on div at bounding box center [271, 124] width 542 height 248
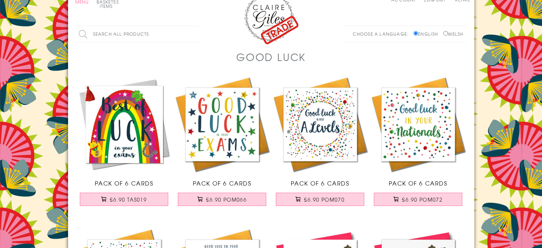
scroll to position [0, 0]
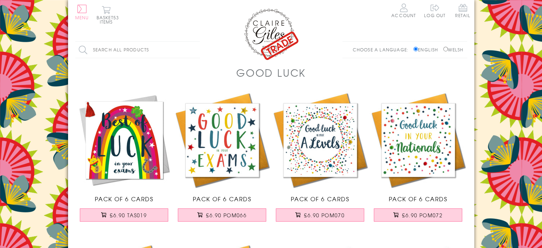
click at [81, 18] on span "Menu" at bounding box center [82, 17] width 14 height 6
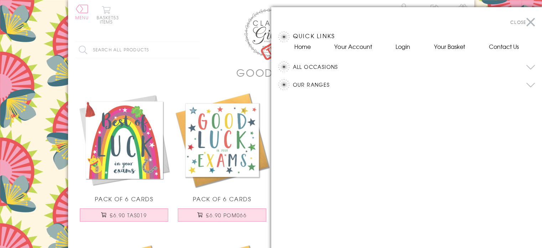
click at [312, 66] on button "All Occasions" at bounding box center [414, 66] width 242 height 11
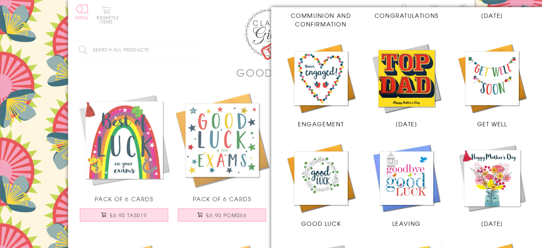
scroll to position [345, 0]
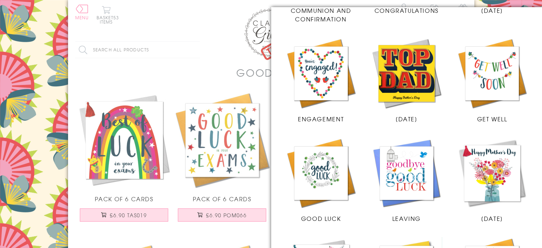
click at [480, 69] on img at bounding box center [491, 72] width 71 height 71
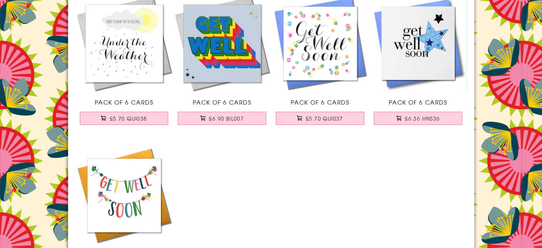
scroll to position [95, 0]
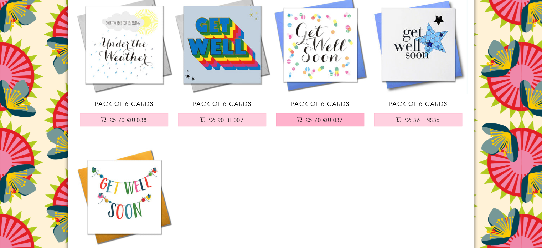
click at [324, 122] on span "£5.70 QUI037" at bounding box center [324, 119] width 37 height 7
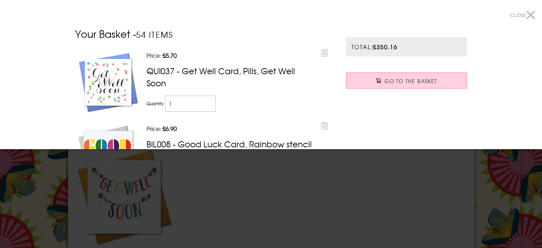
click at [362, 182] on div at bounding box center [271, 124] width 542 height 248
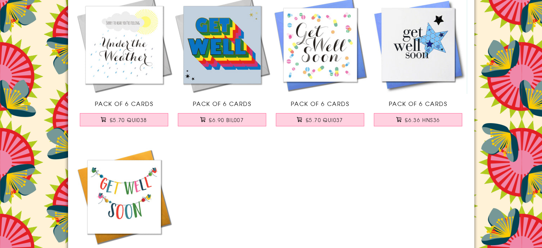
scroll to position [0, 0]
